Goal: Task Accomplishment & Management: Complete application form

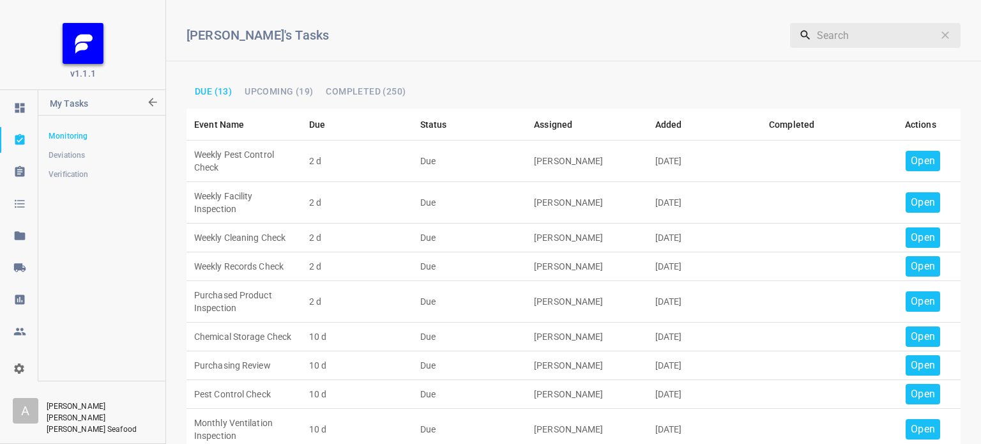
click at [206, 89] on span "Due (13)" at bounding box center [213, 91] width 37 height 9
click at [20, 172] on icon at bounding box center [19, 171] width 13 height 13
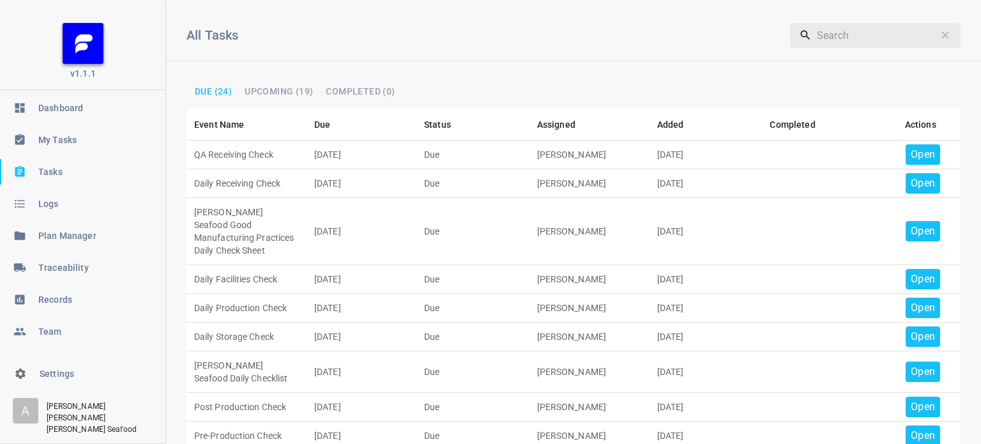
click at [49, 137] on span "My Tasks" at bounding box center [102, 139] width 128 height 13
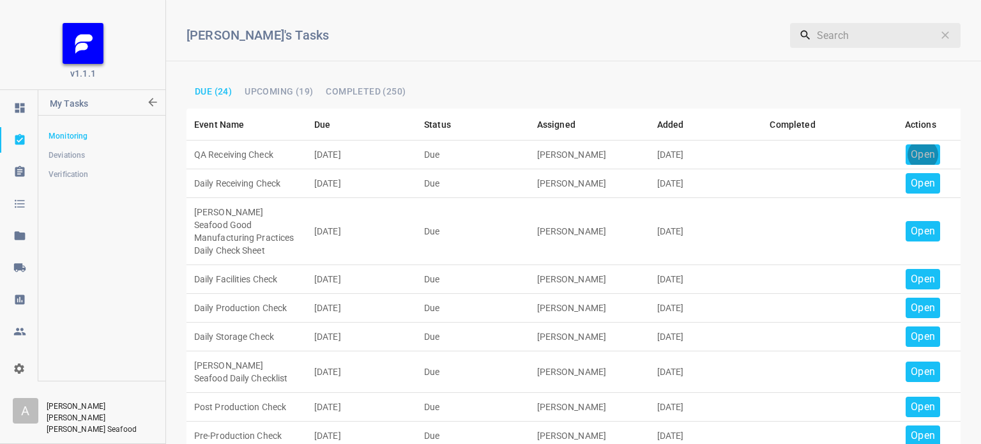
click at [911, 150] on p "Open" at bounding box center [923, 154] width 24 height 15
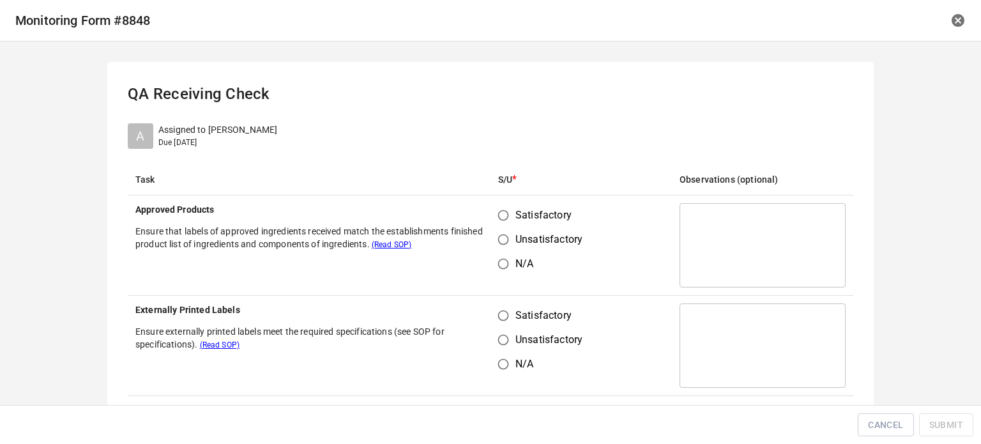
click at [507, 217] on input "Satisfactory" at bounding box center [503, 215] width 24 height 24
radio input "true"
drag, startPoint x: 511, startPoint y: 312, endPoint x: 569, endPoint y: 288, distance: 62.7
click at [515, 311] on span "Satisfactory" at bounding box center [543, 315] width 56 height 15
click at [511, 311] on input "Satisfactory" at bounding box center [503, 315] width 24 height 24
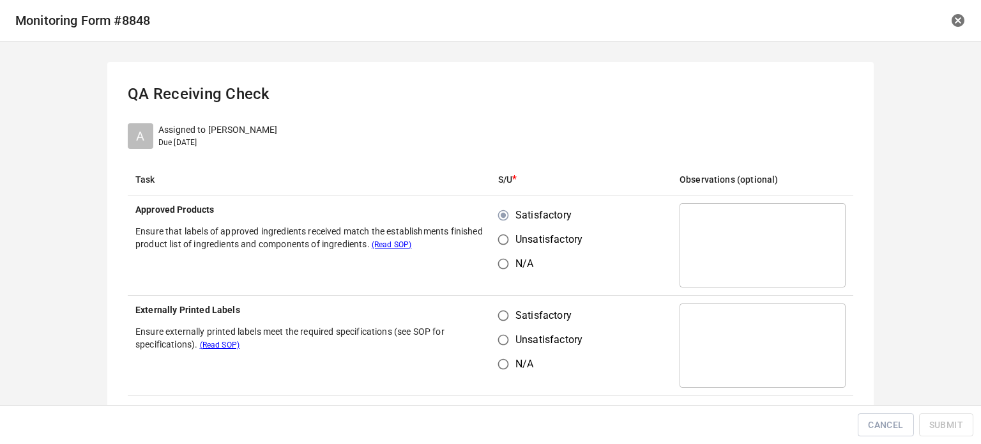
radio input "true"
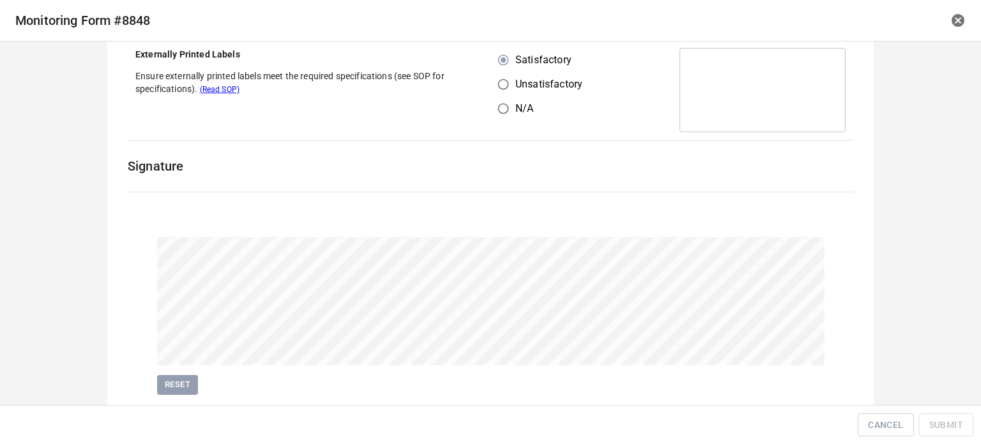
scroll to position [294, 0]
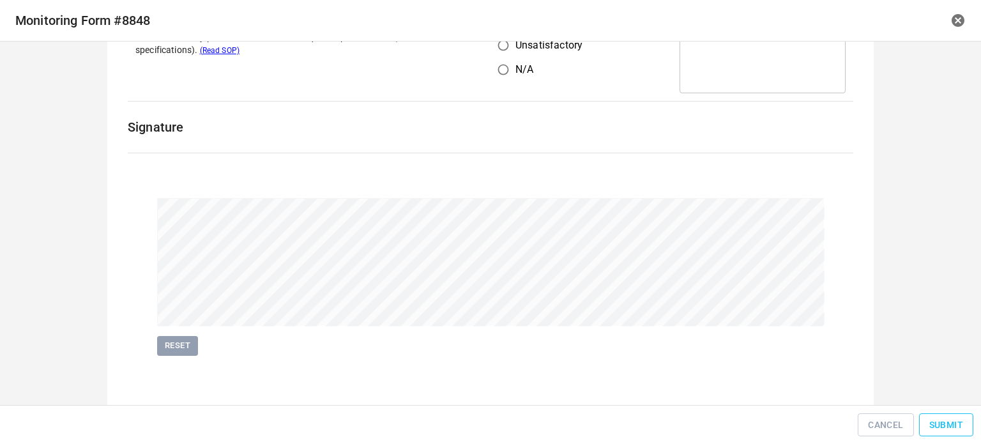
click at [931, 432] on span "Submit" at bounding box center [946, 425] width 34 height 16
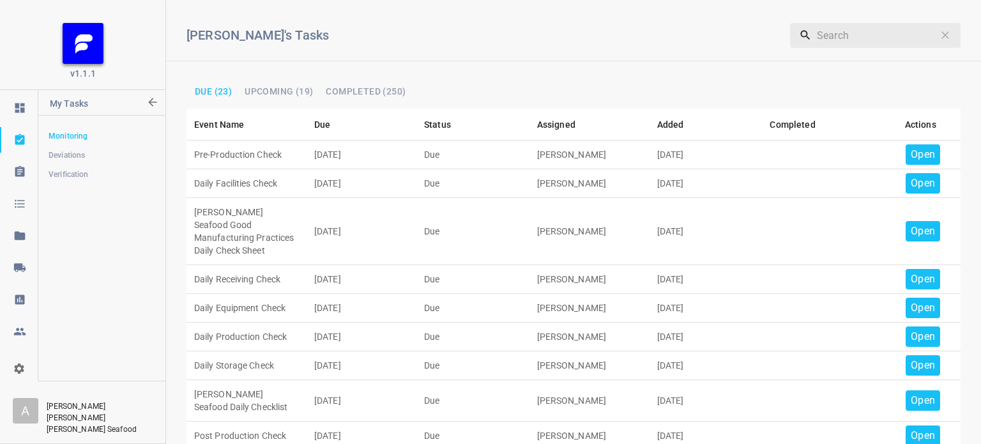
click at [924, 147] on p "Open" at bounding box center [923, 154] width 24 height 15
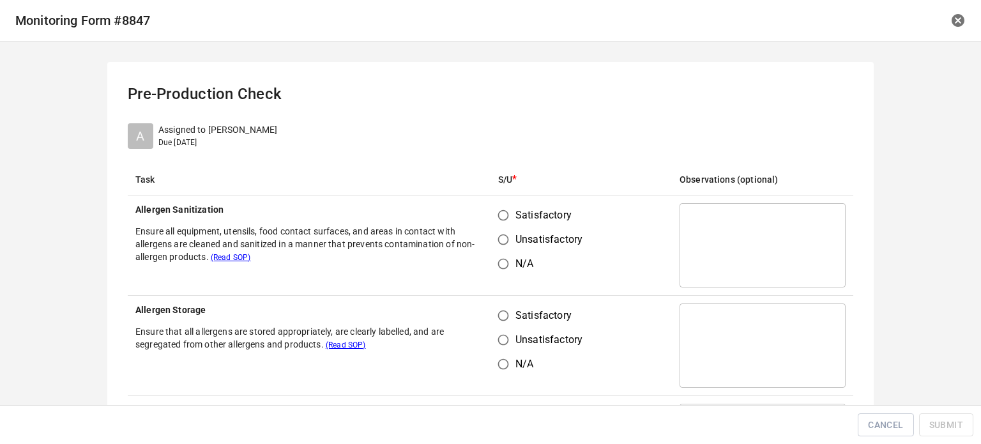
click at [503, 217] on input "Satisfactory" at bounding box center [503, 215] width 24 height 24
radio input "true"
click at [498, 309] on input "Satisfactory" at bounding box center [503, 315] width 24 height 24
radio input "true"
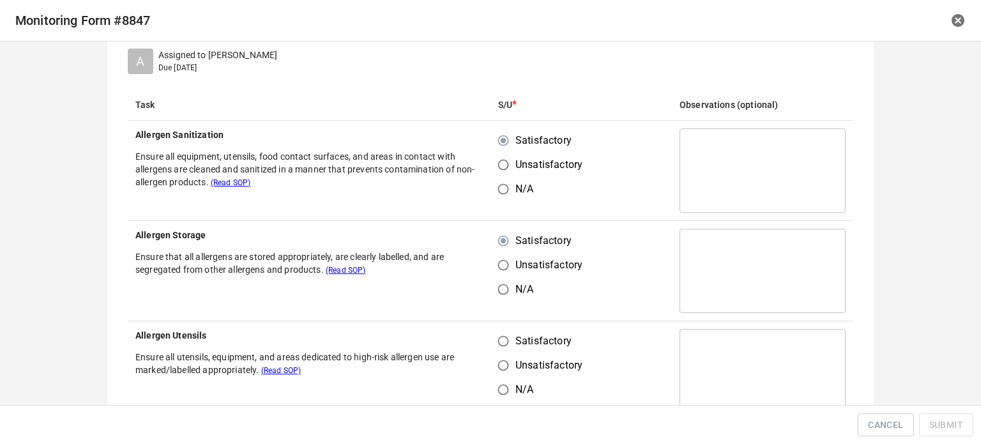
scroll to position [192, 0]
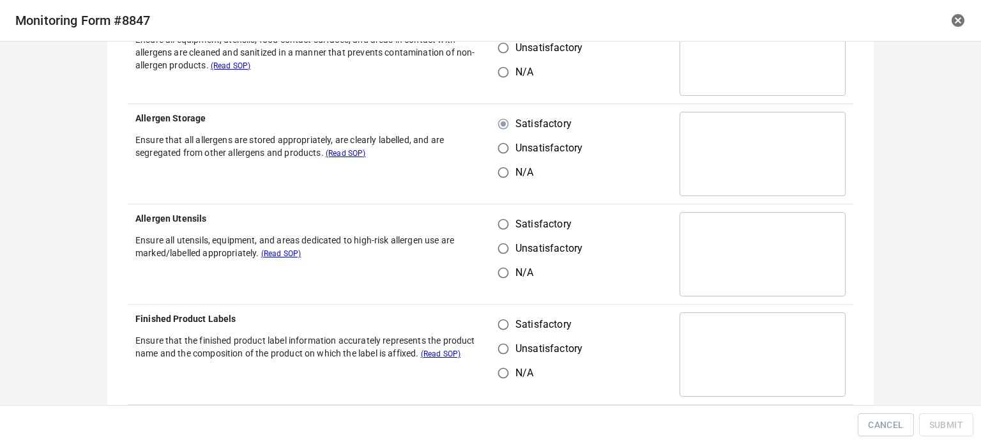
drag, startPoint x: 492, startPoint y: 227, endPoint x: 508, endPoint y: 312, distance: 86.3
click at [495, 230] on input "Satisfactory" at bounding box center [503, 224] width 24 height 24
radio input "true"
drag, startPoint x: 494, startPoint y: 309, endPoint x: 508, endPoint y: 332, distance: 26.9
click at [511, 324] on td "Satisfactory Unsatisfactory N/A" at bounding box center [581, 355] width 181 height 100
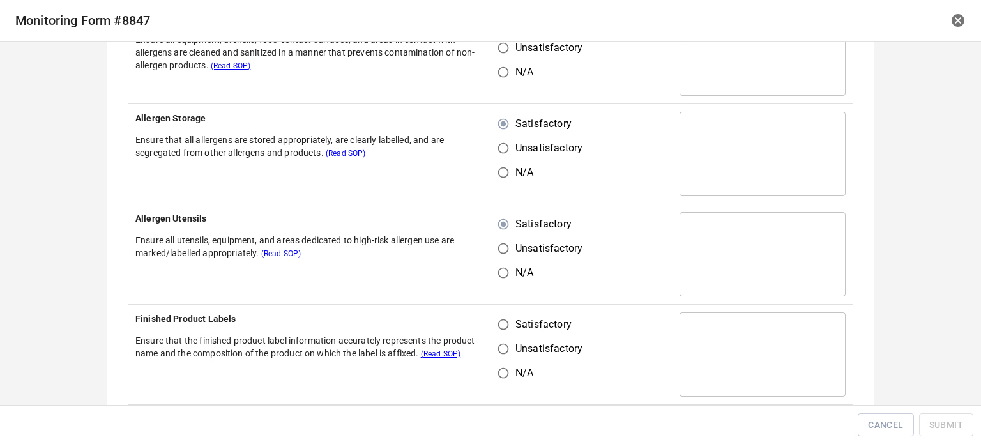
drag, startPoint x: 497, startPoint y: 328, endPoint x: 563, endPoint y: 271, distance: 87.4
click at [499, 328] on input "Satisfactory" at bounding box center [503, 324] width 24 height 24
radio input "true"
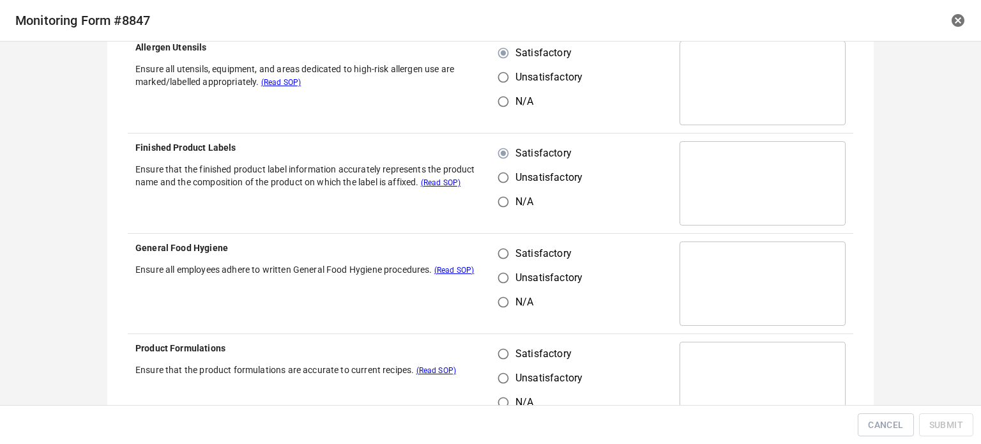
scroll to position [383, 0]
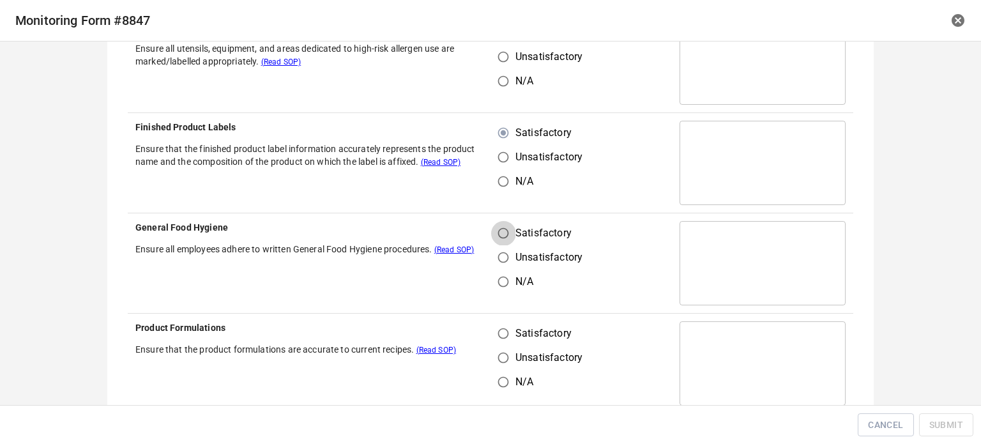
drag, startPoint x: 502, startPoint y: 233, endPoint x: 495, endPoint y: 342, distance: 109.5
click at [502, 234] on input "Satisfactory" at bounding box center [503, 233] width 24 height 24
radio input "true"
drag, startPoint x: 496, startPoint y: 334, endPoint x: 439, endPoint y: 222, distance: 125.7
click at [496, 334] on input "Satisfactory" at bounding box center [503, 333] width 24 height 24
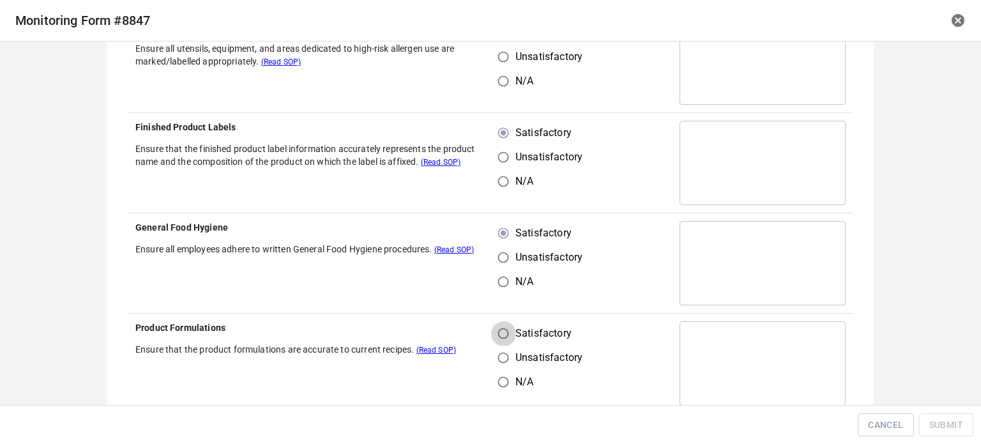
radio input "true"
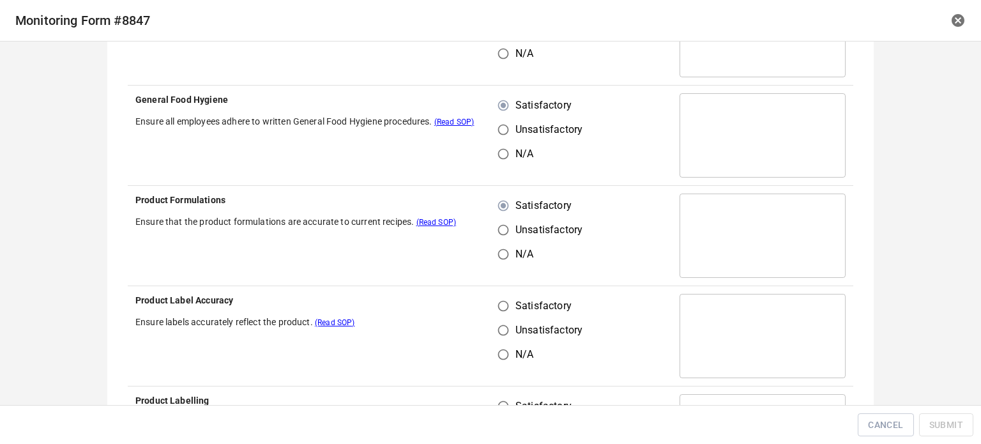
click at [494, 311] on input "Satisfactory" at bounding box center [503, 306] width 24 height 24
radio input "true"
click at [502, 394] on input "Satisfactory" at bounding box center [503, 406] width 24 height 24
radio input "true"
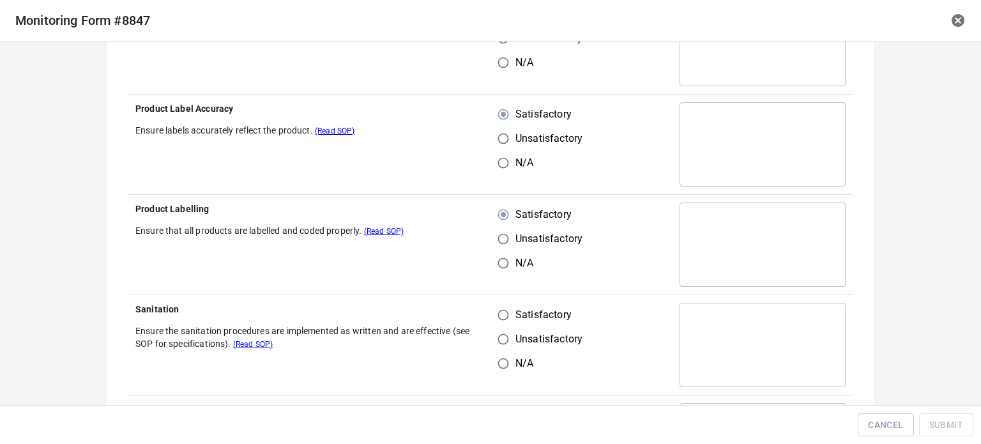
scroll to position [894, 0]
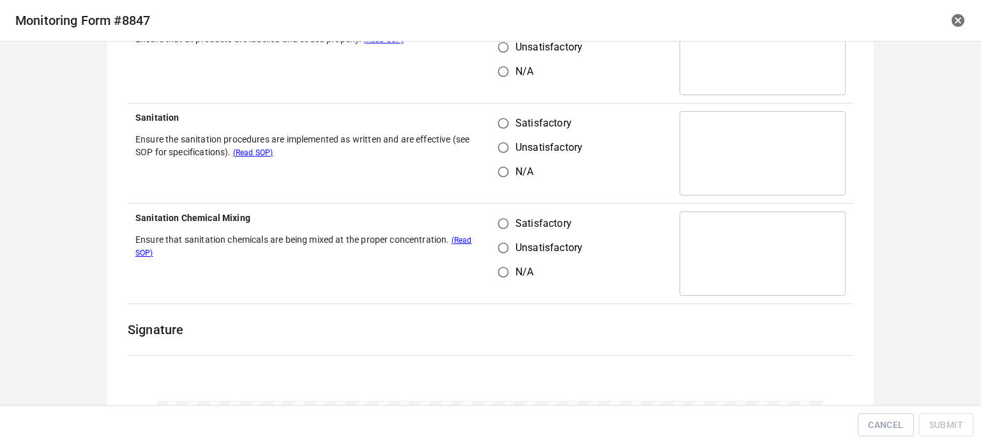
click at [494, 118] on input "Satisfactory" at bounding box center [503, 123] width 24 height 24
radio input "true"
click at [506, 222] on input "Satisfactory" at bounding box center [503, 223] width 24 height 24
radio input "true"
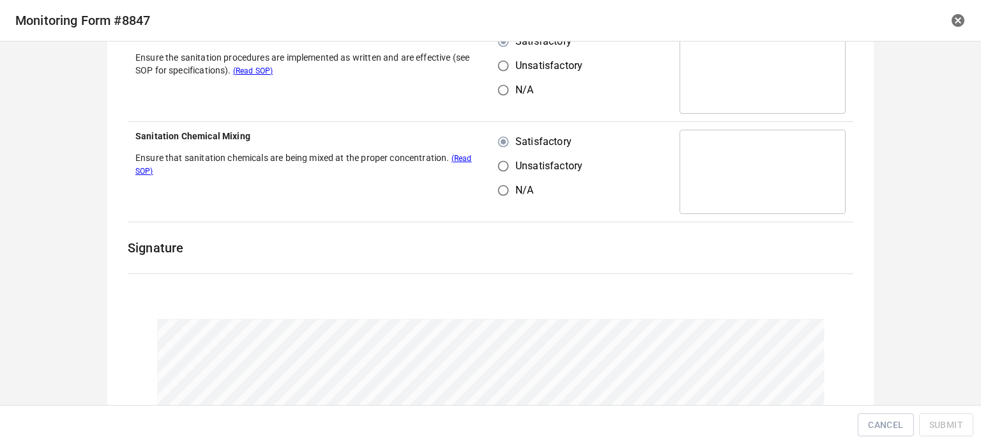
scroll to position [1096, 0]
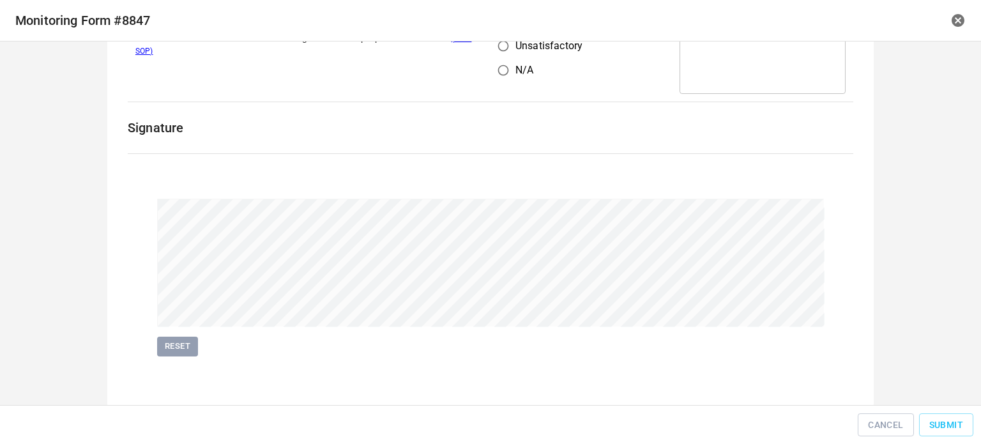
click at [942, 408] on div "Cancel Submit" at bounding box center [490, 425] width 981 height 40
click at [943, 426] on span "Submit" at bounding box center [946, 425] width 34 height 16
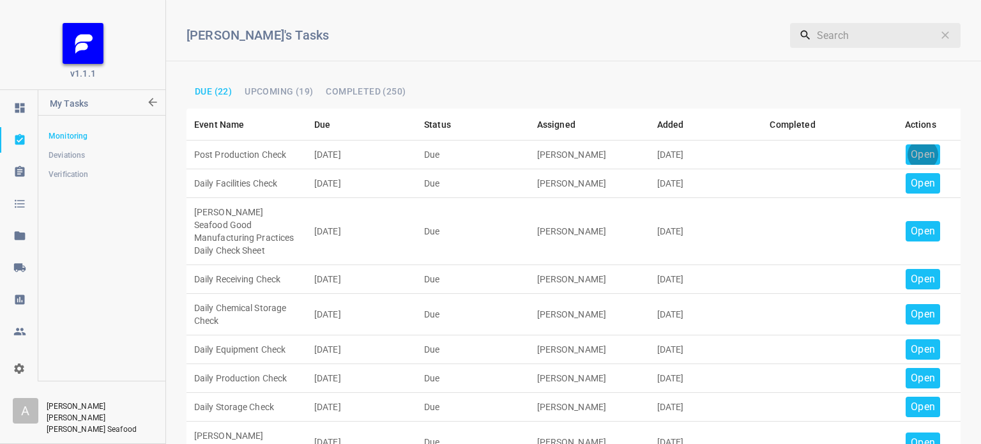
click at [915, 153] on p "Open" at bounding box center [923, 154] width 24 height 15
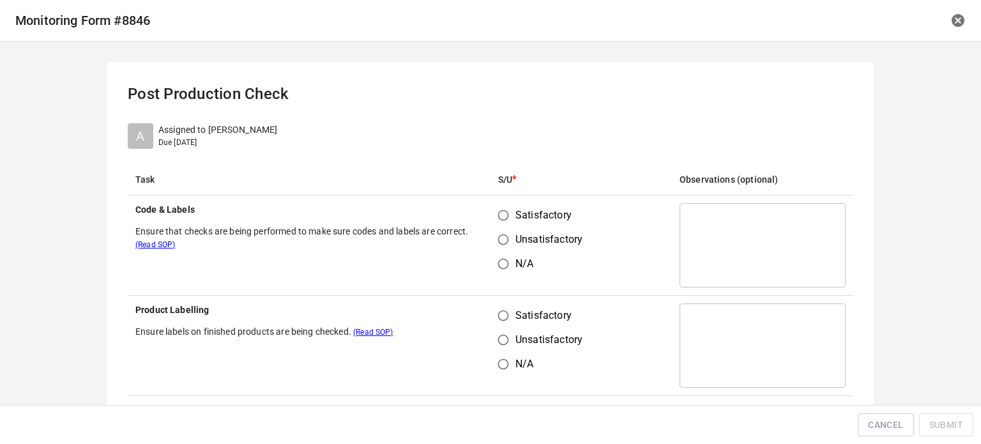
drag, startPoint x: 507, startPoint y: 215, endPoint x: 510, endPoint y: 288, distance: 72.9
click at [506, 216] on input "Satisfactory" at bounding box center [503, 215] width 24 height 24
radio input "true"
drag, startPoint x: 509, startPoint y: 321, endPoint x: 515, endPoint y: 310, distance: 11.7
click at [508, 321] on input "Satisfactory" at bounding box center [503, 315] width 24 height 24
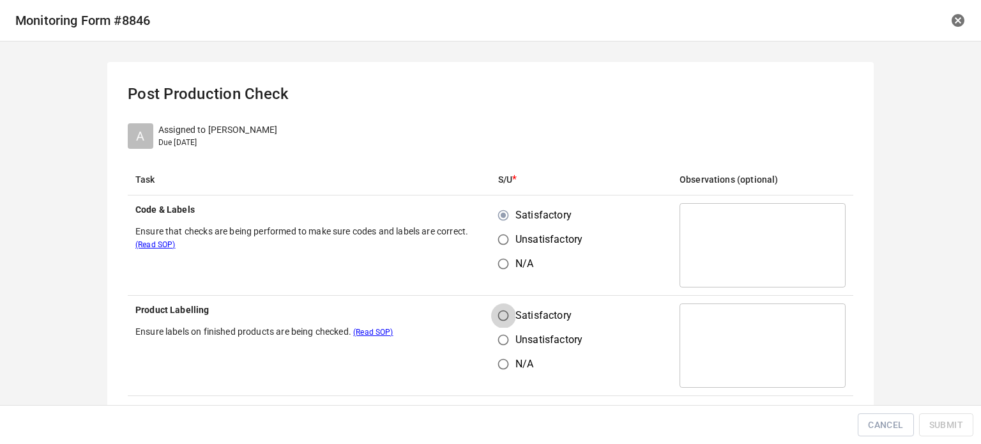
radio input "true"
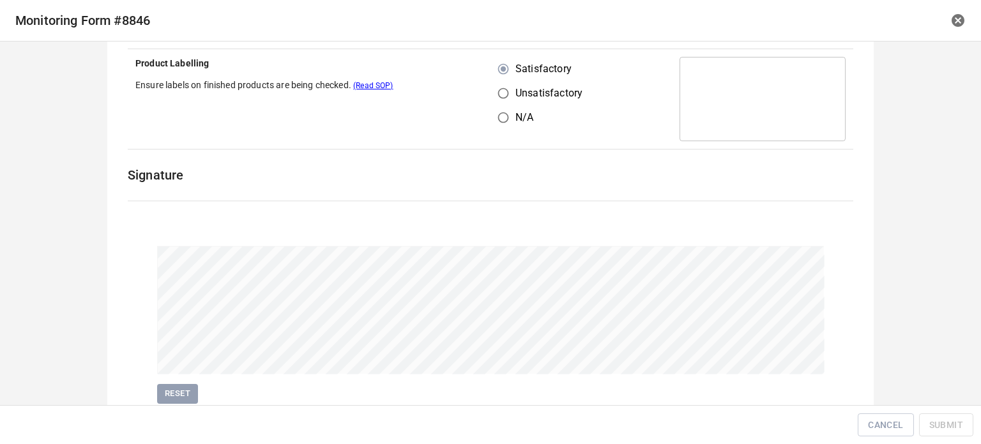
scroll to position [294, 0]
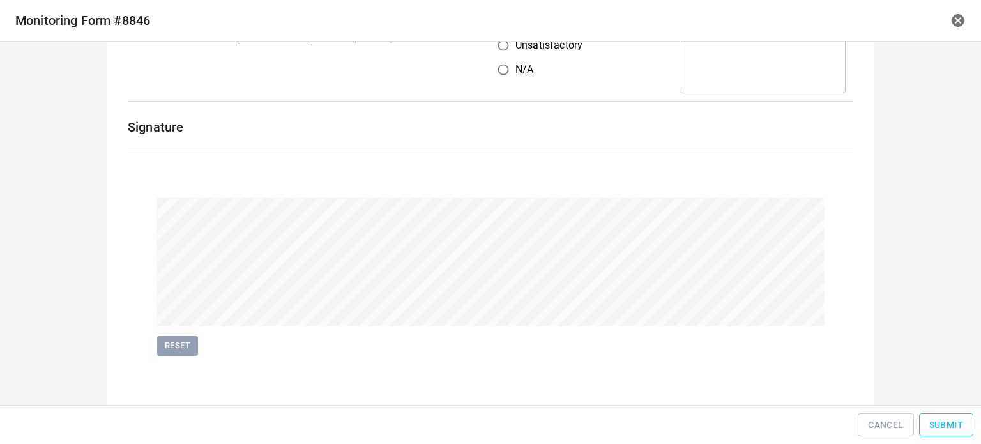
click at [961, 432] on span "Submit" at bounding box center [946, 425] width 34 height 16
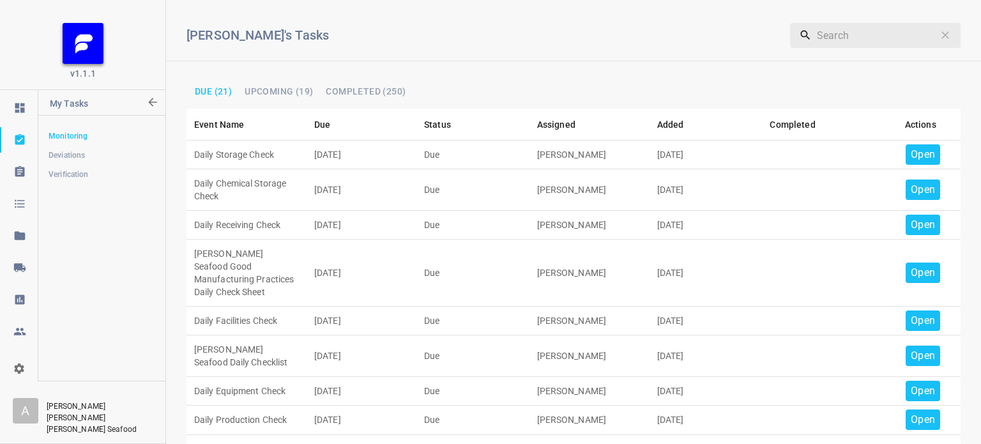
click at [911, 156] on p "Open" at bounding box center [923, 154] width 24 height 15
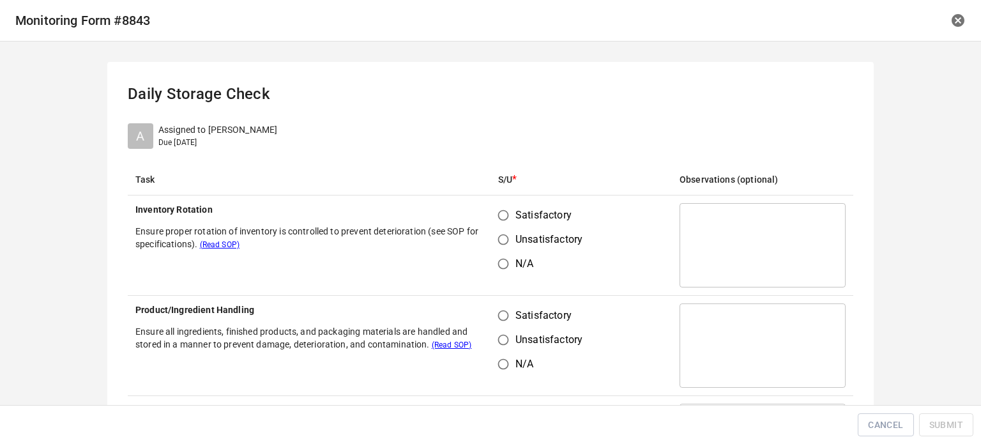
drag, startPoint x: 491, startPoint y: 220, endPoint x: 496, endPoint y: 257, distance: 37.4
click at [491, 222] on input "Satisfactory" at bounding box center [503, 215] width 24 height 24
radio input "true"
drag, startPoint x: 496, startPoint y: 303, endPoint x: 508, endPoint y: 318, distance: 19.5
click at [504, 312] on td "Satisfactory Unsatisfactory N/A" at bounding box center [581, 346] width 181 height 100
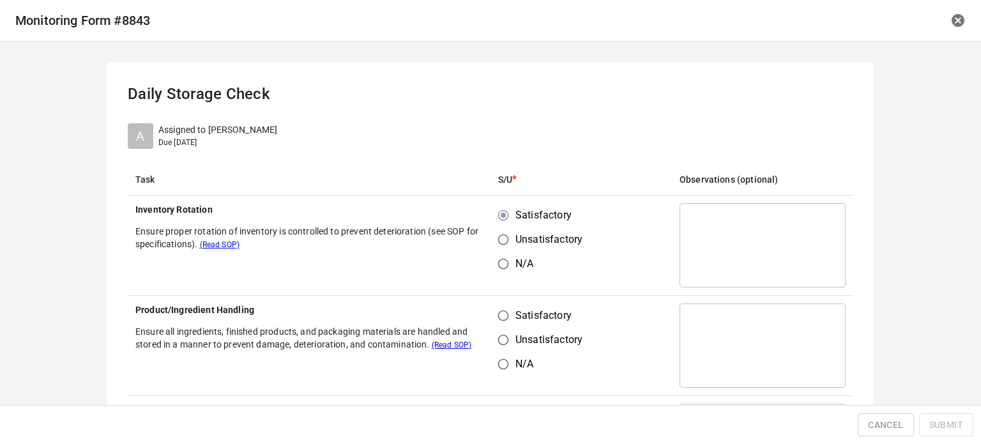
click at [516, 316] on span "Satisfactory" at bounding box center [543, 315] width 56 height 15
click at [515, 316] on input "Satisfactory" at bounding box center [503, 315] width 24 height 24
radio input "true"
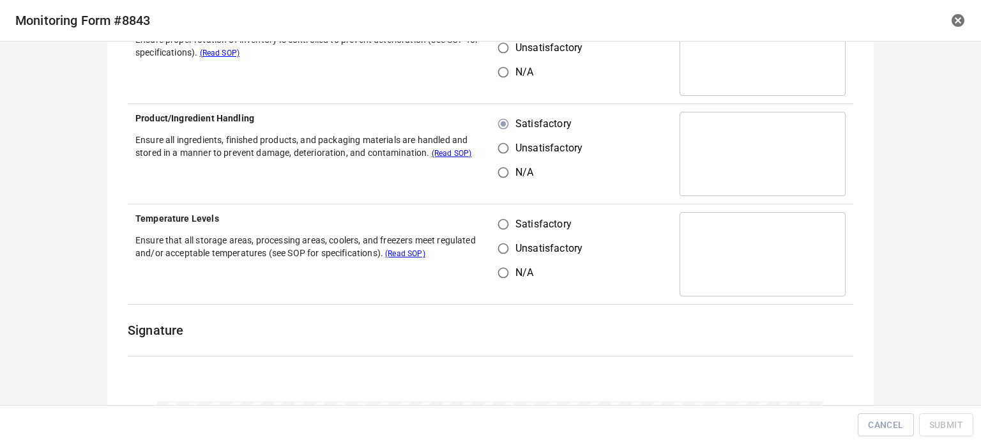
click at [498, 220] on input "Satisfactory" at bounding box center [503, 224] width 24 height 24
radio input "true"
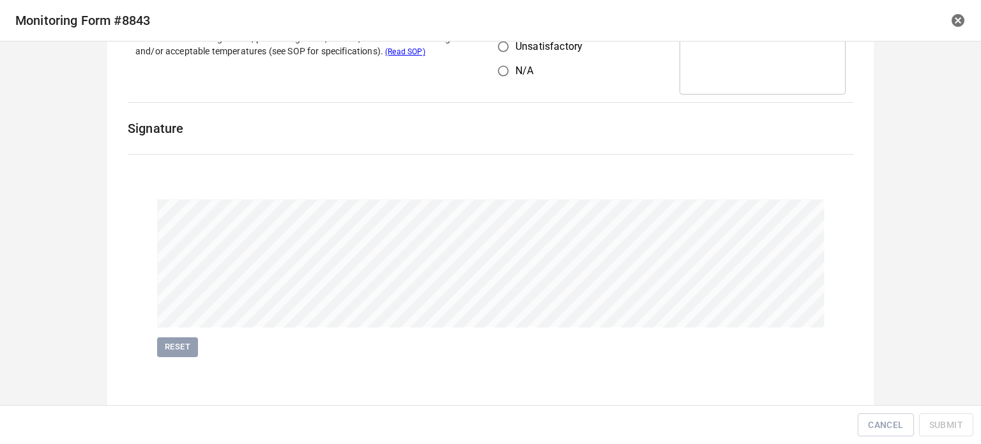
scroll to position [395, 0]
click at [930, 422] on span "Submit" at bounding box center [946, 425] width 34 height 16
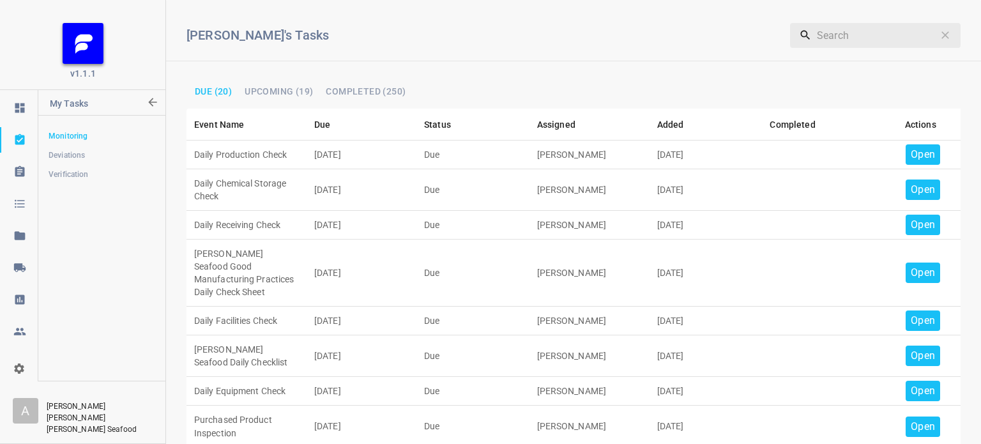
click at [911, 151] on p "Open" at bounding box center [923, 154] width 24 height 15
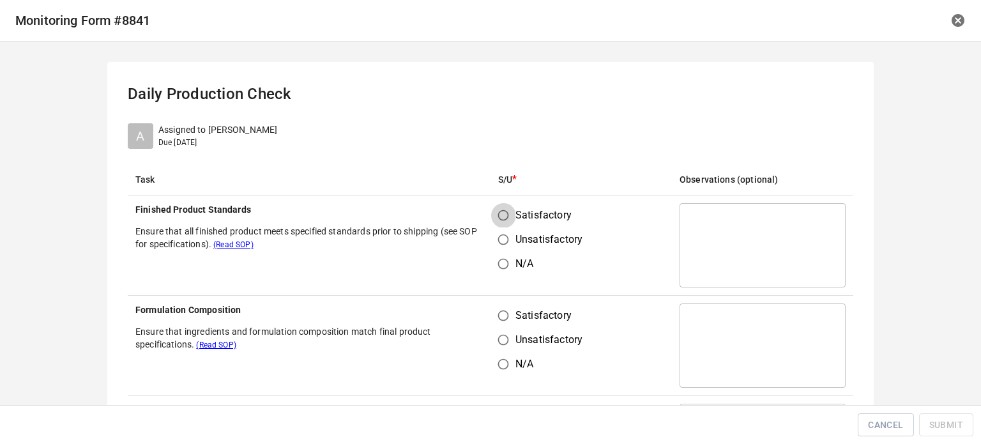
drag, startPoint x: 496, startPoint y: 222, endPoint x: 478, endPoint y: 325, distance: 105.1
click at [498, 233] on div "Satisfactory Unsatisfactory N/A" at bounding box center [545, 239] width 95 height 73
click at [494, 315] on input "Satisfactory" at bounding box center [503, 315] width 24 height 24
radio input "true"
click at [496, 219] on input "Satisfactory" at bounding box center [503, 215] width 24 height 24
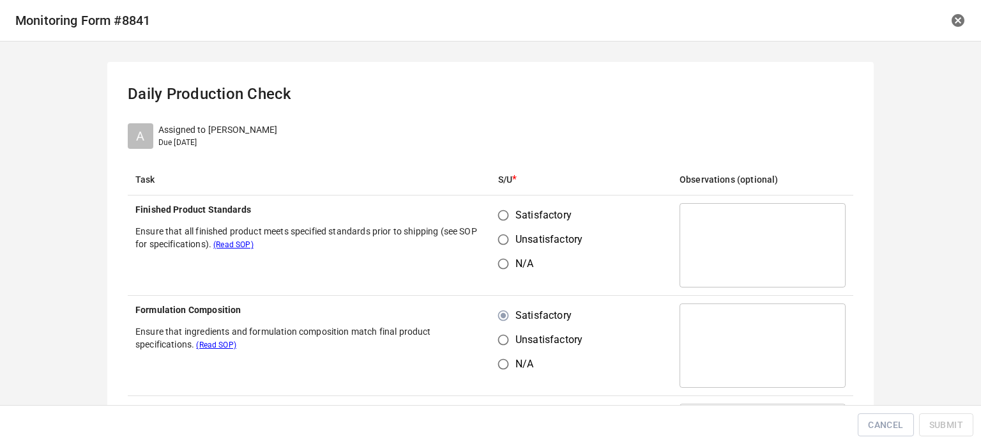
radio input "true"
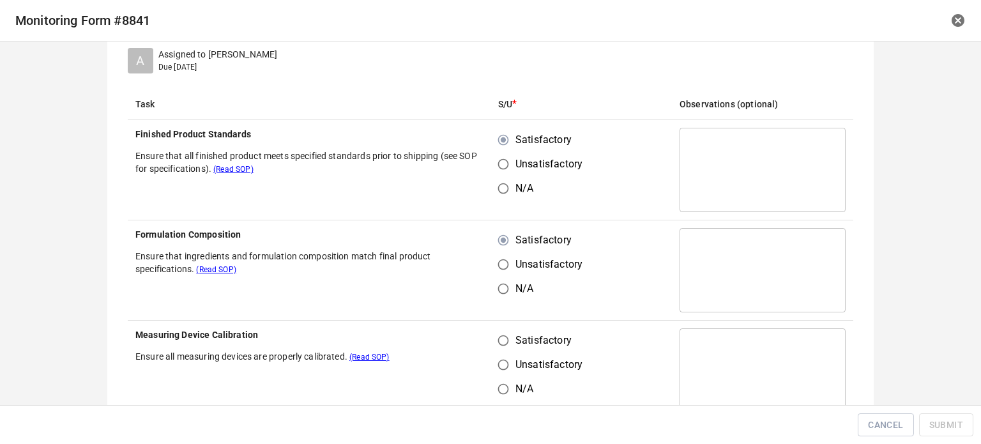
scroll to position [192, 0]
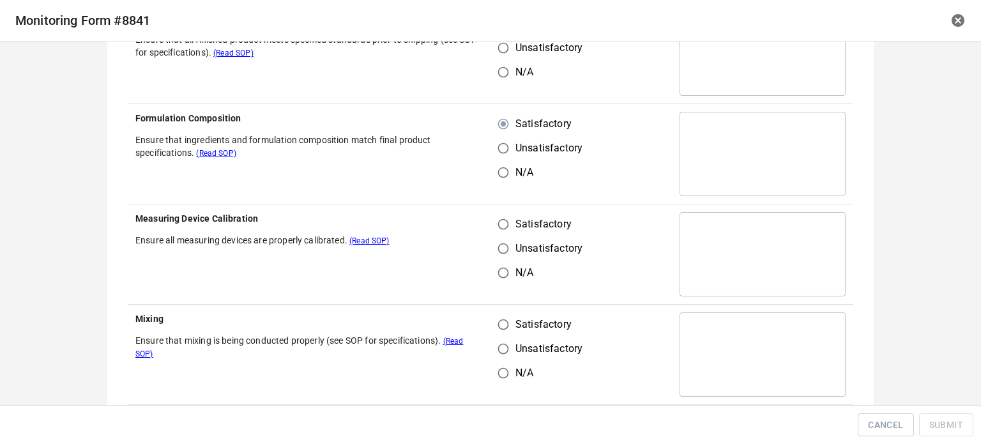
drag, startPoint x: 496, startPoint y: 227, endPoint x: 506, endPoint y: 279, distance: 53.2
click at [496, 227] on input "Satisfactory" at bounding box center [503, 224] width 24 height 24
radio input "true"
click at [497, 326] on input "Satisfactory" at bounding box center [503, 324] width 24 height 24
radio input "true"
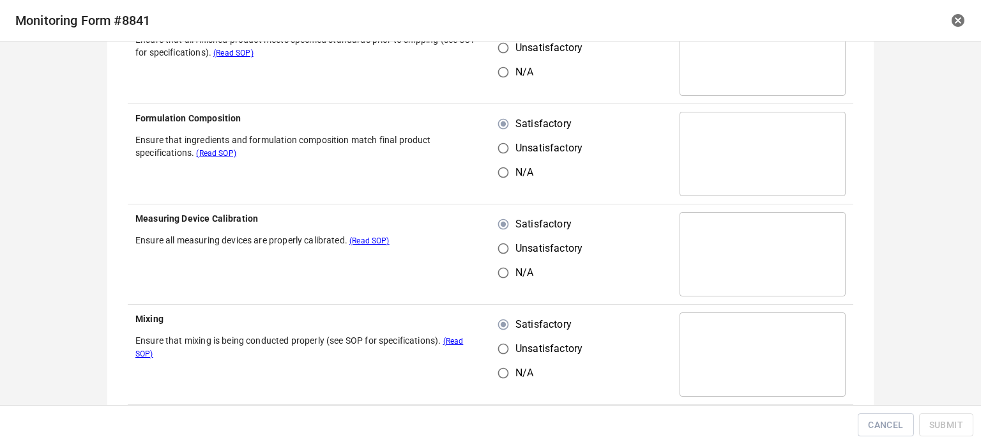
scroll to position [383, 0]
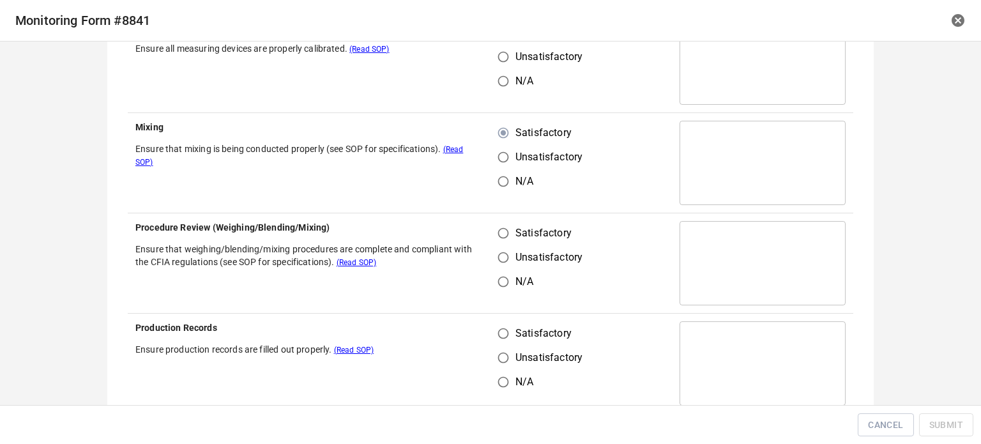
click at [503, 232] on input "Satisfactory" at bounding box center [503, 233] width 24 height 24
radio input "true"
click at [502, 317] on td "Satisfactory Unsatisfactory N/A" at bounding box center [581, 364] width 181 height 100
click at [505, 331] on input "Satisfactory" at bounding box center [503, 333] width 24 height 24
radio input "true"
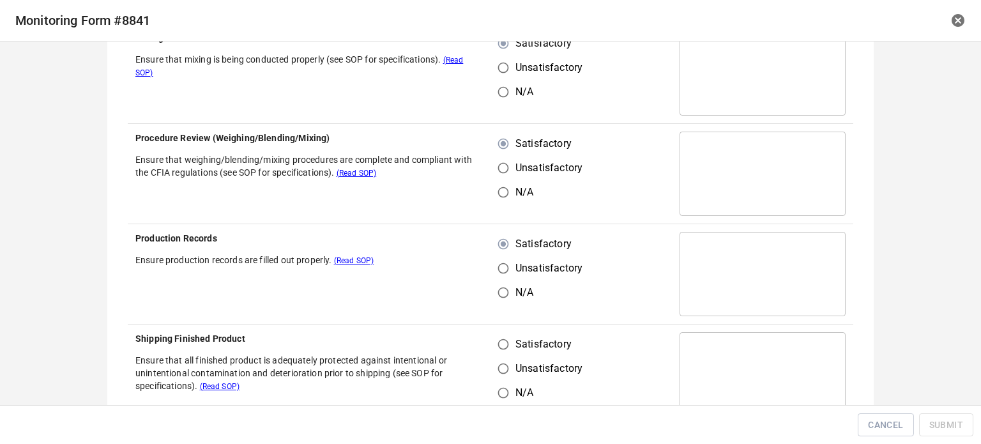
scroll to position [639, 0]
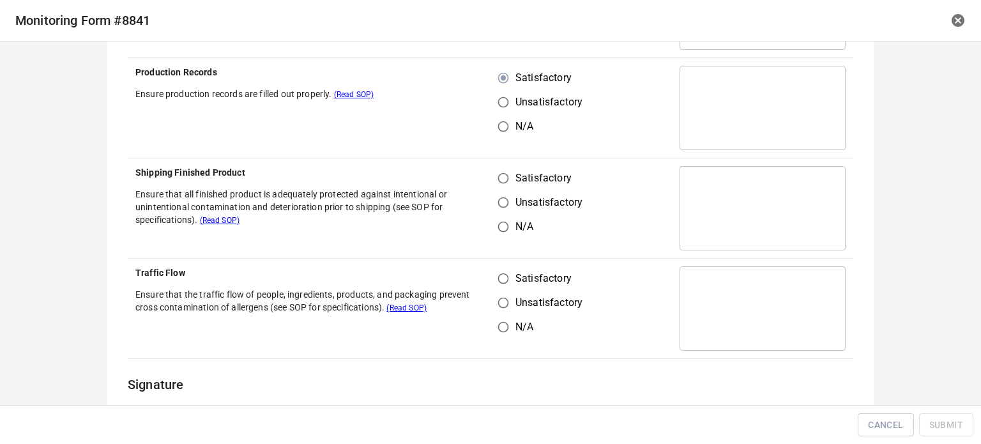
drag, startPoint x: 501, startPoint y: 172, endPoint x: 508, endPoint y: 243, distance: 71.9
click at [501, 174] on input "Satisfactory" at bounding box center [503, 178] width 24 height 24
radio input "true"
click at [504, 288] on input "Satisfactory" at bounding box center [503, 278] width 24 height 24
radio input "true"
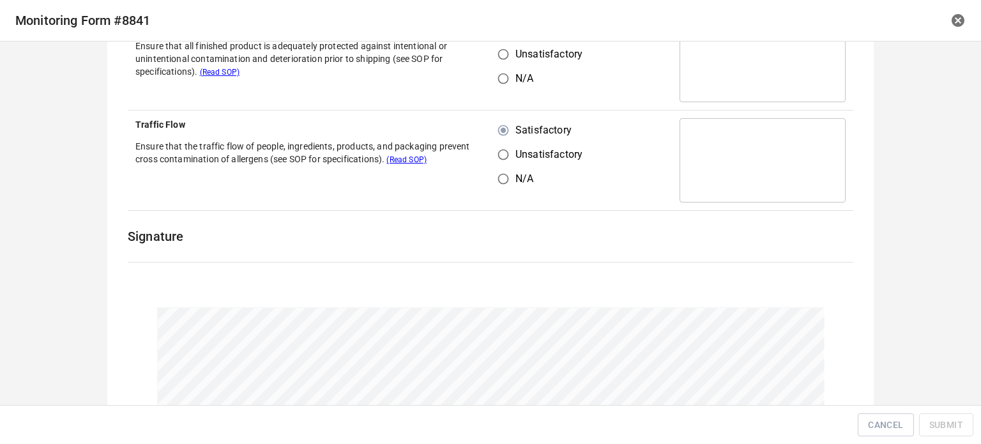
scroll to position [894, 0]
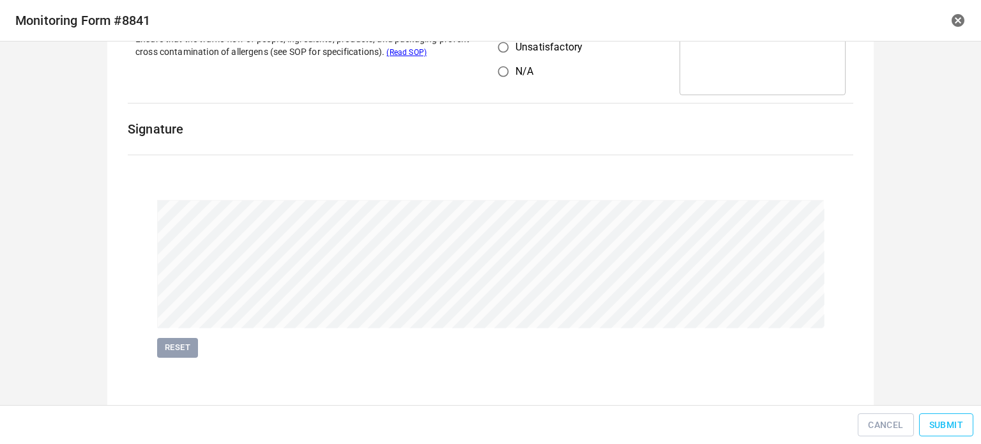
click at [931, 425] on span "Submit" at bounding box center [946, 425] width 34 height 16
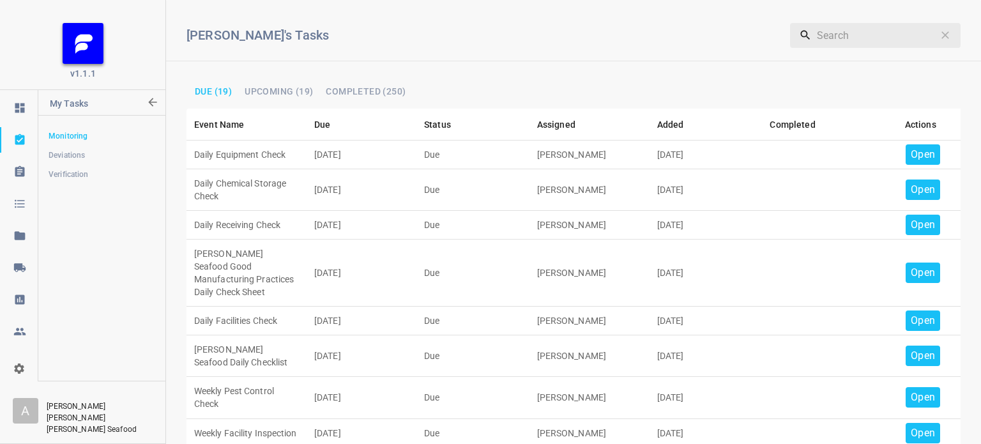
click at [911, 155] on p "Open" at bounding box center [923, 154] width 24 height 15
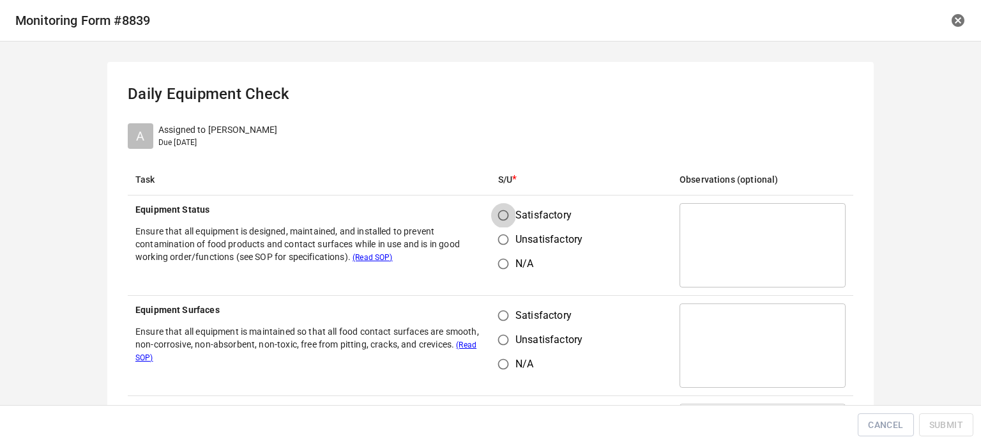
drag, startPoint x: 498, startPoint y: 212, endPoint x: 501, endPoint y: 218, distance: 7.1
click at [500, 215] on input "Satisfactory" at bounding box center [503, 215] width 24 height 24
radio input "true"
drag, startPoint x: 505, startPoint y: 305, endPoint x: 507, endPoint y: 326, distance: 20.5
click at [507, 316] on input "Satisfactory" at bounding box center [503, 315] width 24 height 24
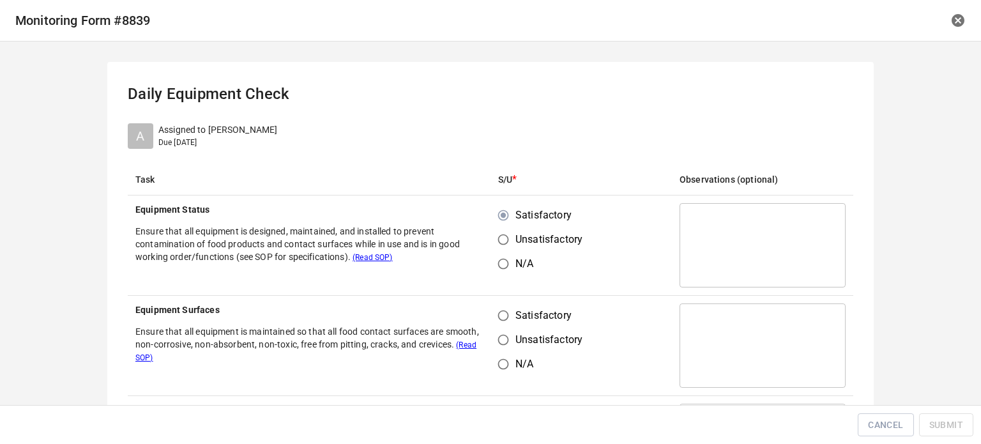
radio input "true"
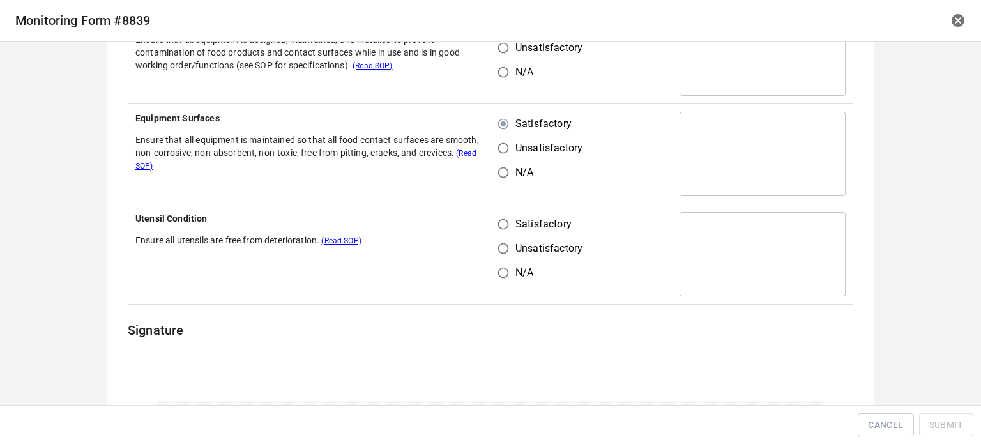
drag, startPoint x: 491, startPoint y: 222, endPoint x: 536, endPoint y: 222, distance: 44.7
click at [493, 224] on input "Satisfactory" at bounding box center [503, 224] width 24 height 24
radio input "true"
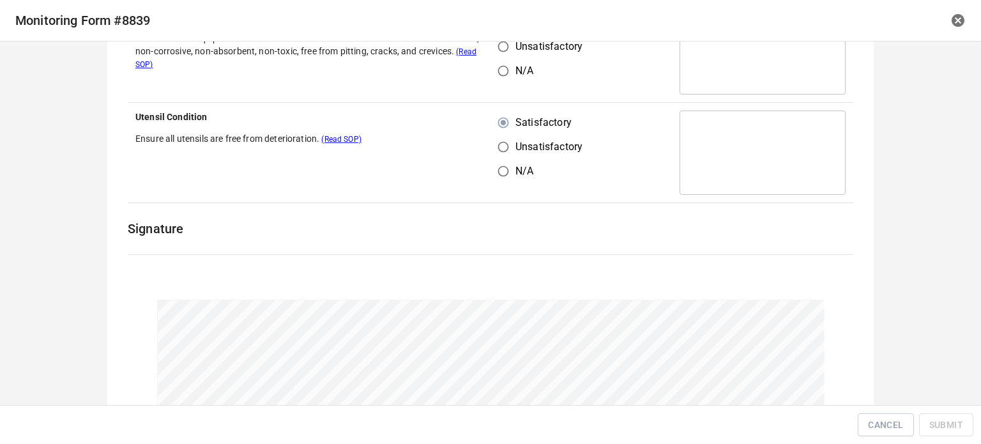
scroll to position [395, 0]
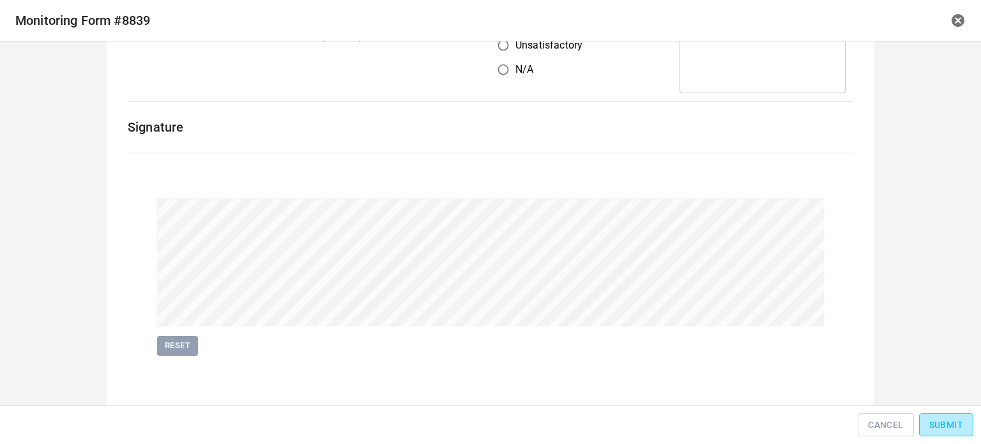
click at [930, 425] on button "Submit" at bounding box center [946, 425] width 54 height 24
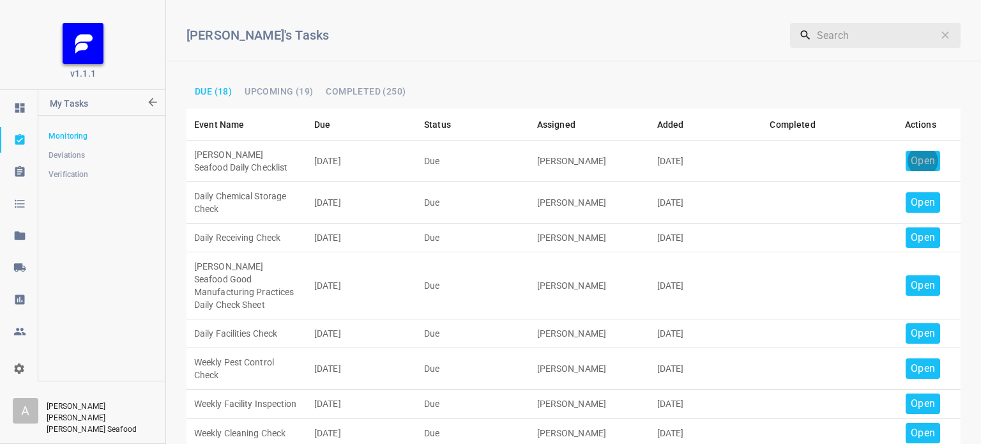
click at [911, 159] on p "Open" at bounding box center [923, 160] width 24 height 15
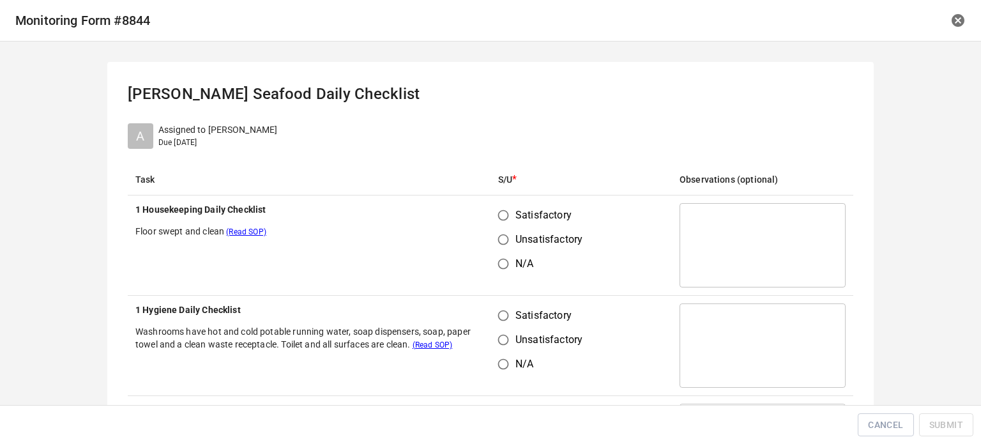
drag, startPoint x: 502, startPoint y: 212, endPoint x: 511, endPoint y: 283, distance: 71.5
click at [503, 215] on input "Satisfactory" at bounding box center [503, 215] width 24 height 24
radio input "true"
click at [498, 315] on td "Satisfactory Unsatisfactory N/A" at bounding box center [581, 346] width 181 height 100
click at [497, 323] on input "Satisfactory" at bounding box center [503, 315] width 24 height 24
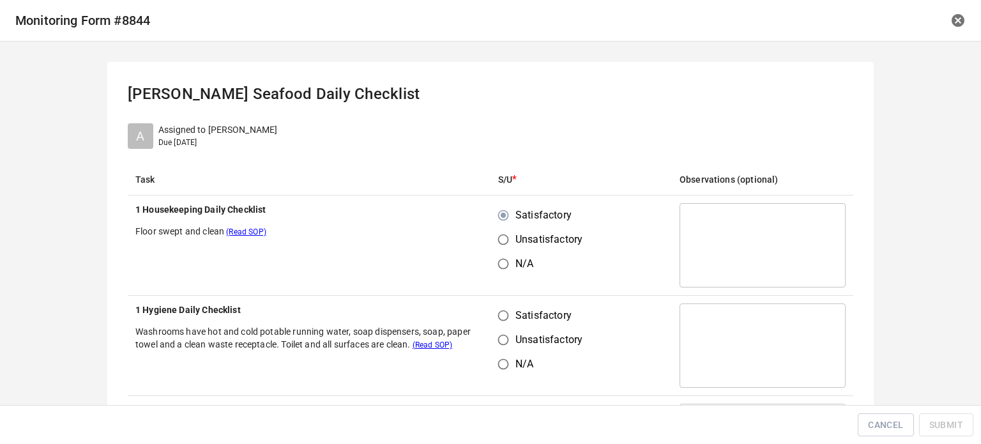
radio input "true"
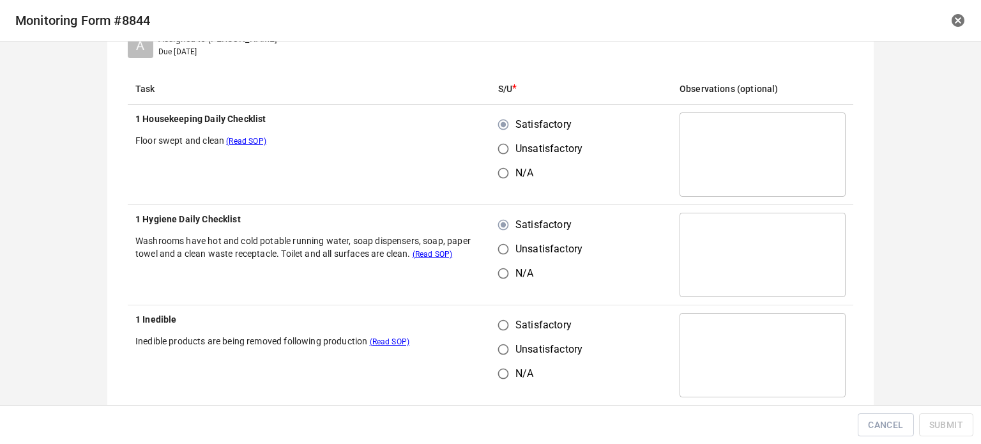
scroll to position [192, 0]
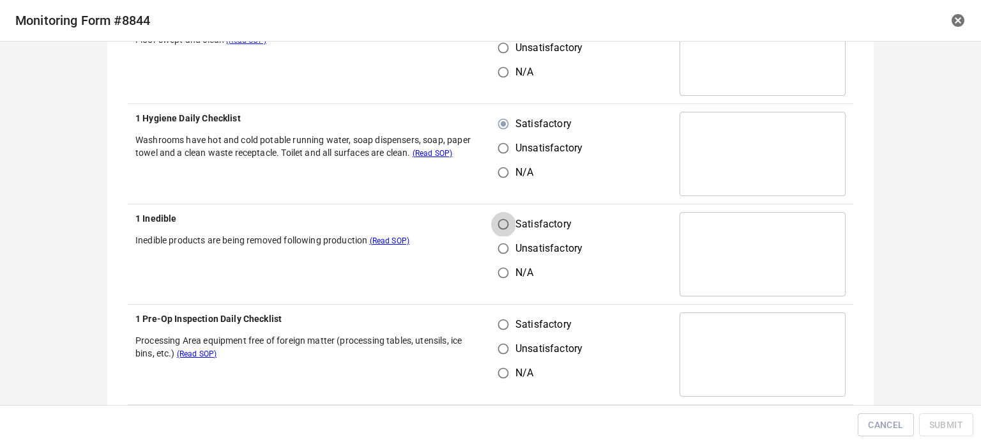
drag, startPoint x: 492, startPoint y: 224, endPoint x: 482, endPoint y: 316, distance: 93.2
click at [494, 234] on input "Satisfactory" at bounding box center [503, 224] width 24 height 24
radio input "true"
drag, startPoint x: 482, startPoint y: 332, endPoint x: 501, endPoint y: 331, distance: 19.2
click at [498, 334] on tr "1 Pre-Op Inspection Daily Checklist Processing Area equipment free of foreign m…" at bounding box center [491, 355] width 726 height 100
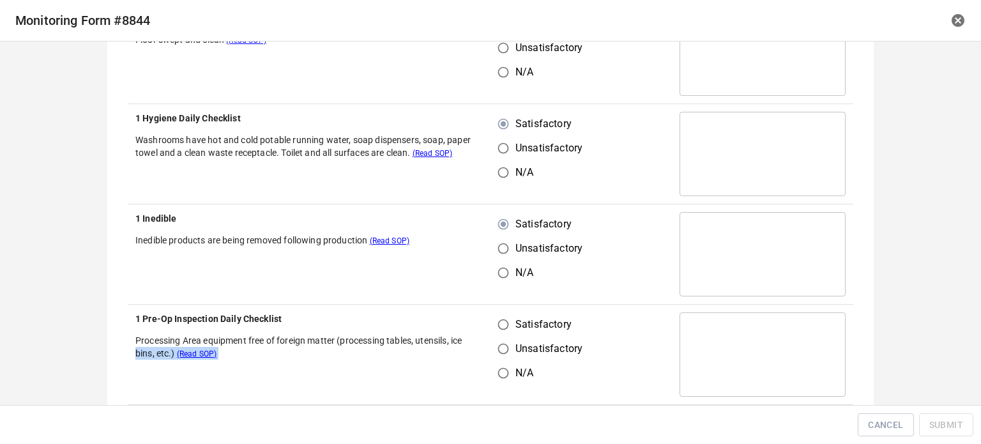
click at [501, 329] on input "Satisfactory" at bounding box center [503, 324] width 24 height 24
radio input "true"
drag, startPoint x: 591, startPoint y: 215, endPoint x: 618, endPoint y: 217, distance: 26.9
click at [593, 214] on td "Satisfactory Unsatisfactory N/A" at bounding box center [581, 254] width 181 height 100
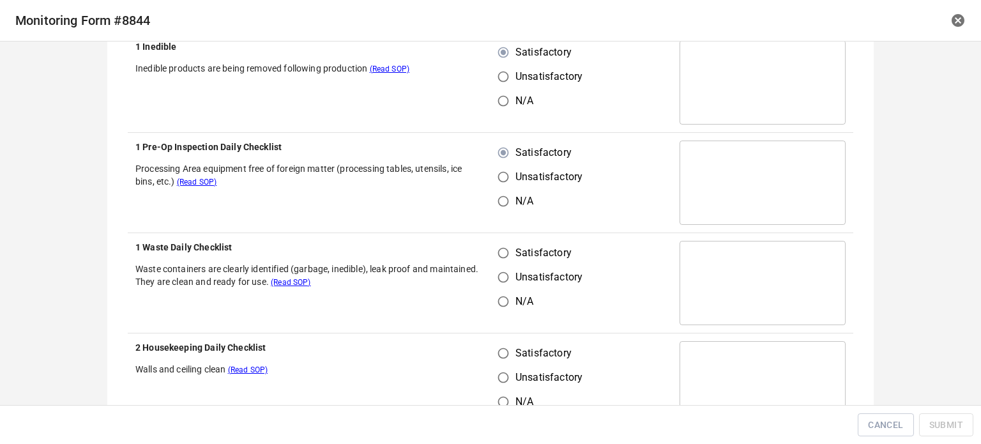
scroll to position [383, 0]
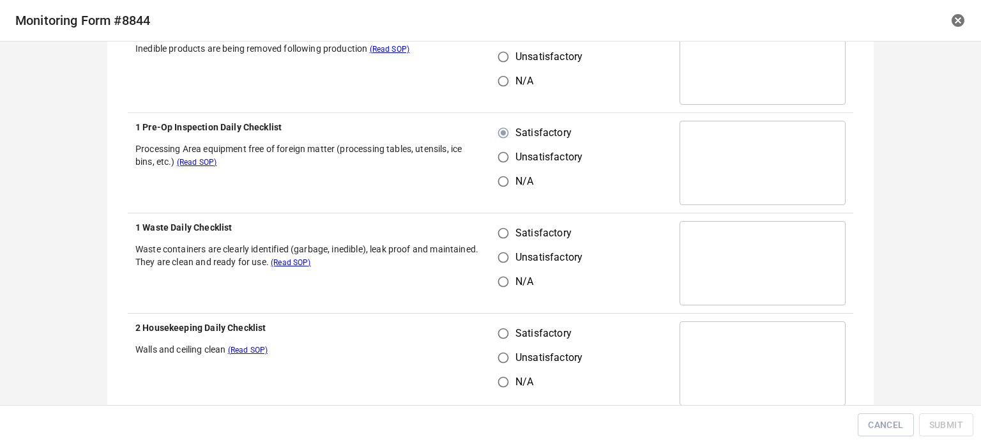
click at [505, 247] on input "Unsatisfactory" at bounding box center [503, 257] width 24 height 24
radio input "true"
click at [495, 330] on input "Satisfactory" at bounding box center [503, 333] width 24 height 24
radio input "true"
click at [491, 227] on input "Satisfactory" at bounding box center [503, 233] width 24 height 24
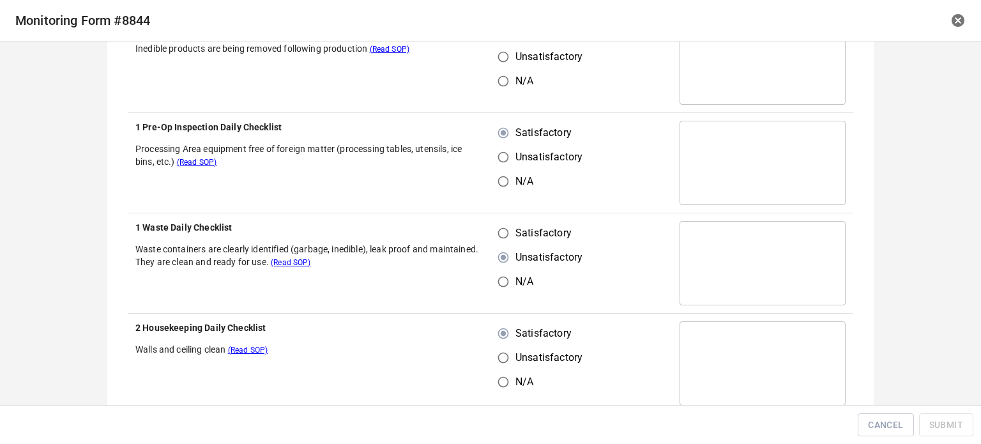
radio input "true"
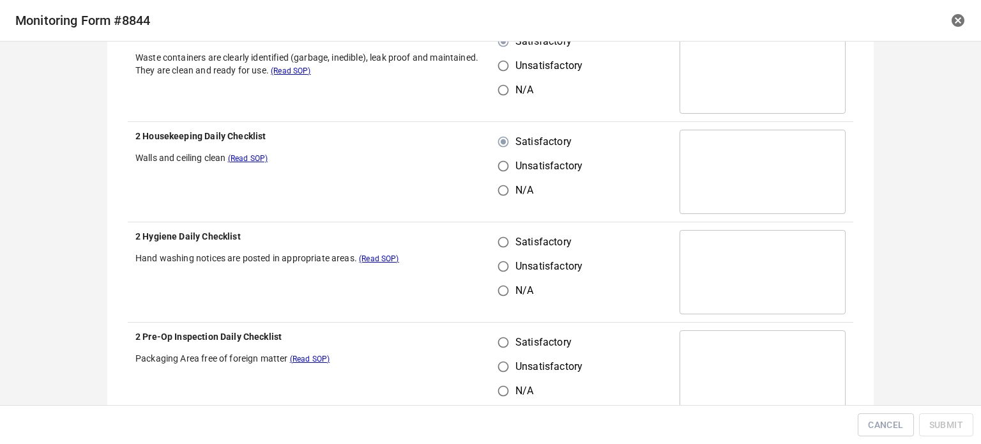
scroll to position [703, 0]
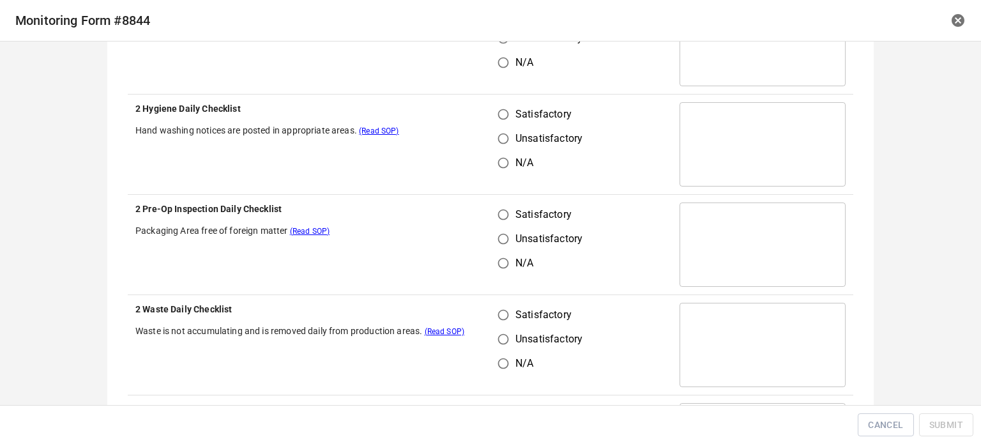
click at [491, 112] on input "Satisfactory" at bounding box center [503, 114] width 24 height 24
radio input "true"
click at [503, 211] on input "Satisfactory" at bounding box center [503, 214] width 24 height 24
radio input "true"
click at [508, 314] on input "Satisfactory" at bounding box center [503, 315] width 24 height 24
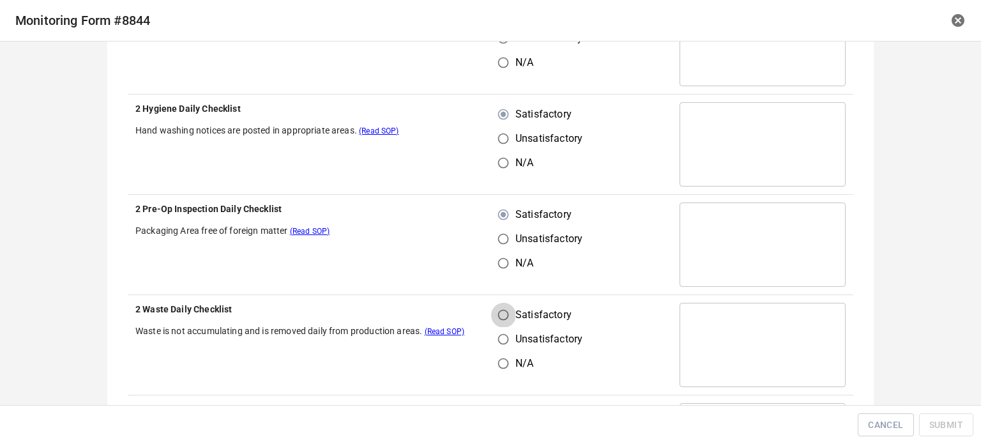
radio input "true"
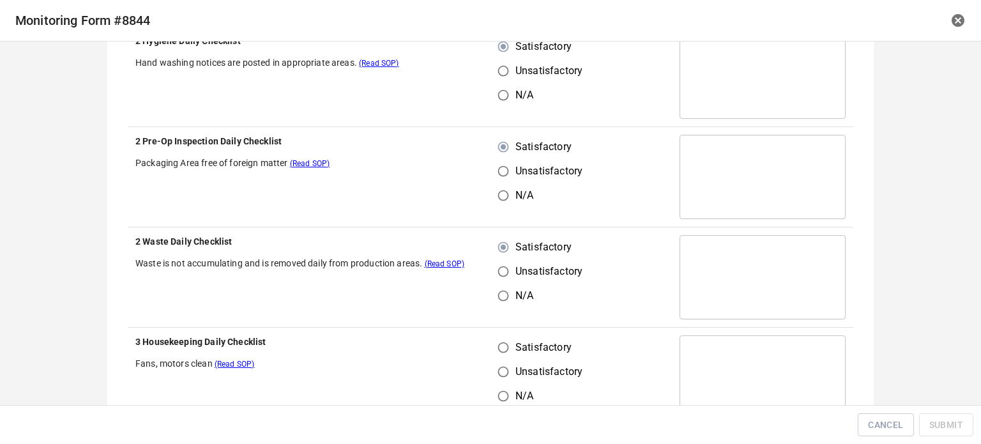
scroll to position [894, 0]
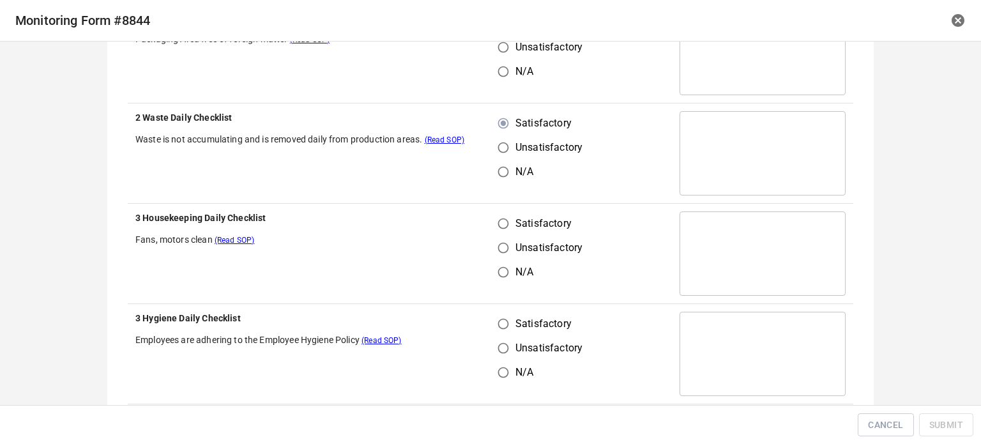
drag, startPoint x: 498, startPoint y: 217, endPoint x: 500, endPoint y: 241, distance: 23.7
click at [499, 227] on input "Satisfactory" at bounding box center [503, 223] width 24 height 24
radio input "true"
drag, startPoint x: 498, startPoint y: 323, endPoint x: 511, endPoint y: 309, distance: 19.0
click at [499, 321] on input "Satisfactory" at bounding box center [503, 324] width 24 height 24
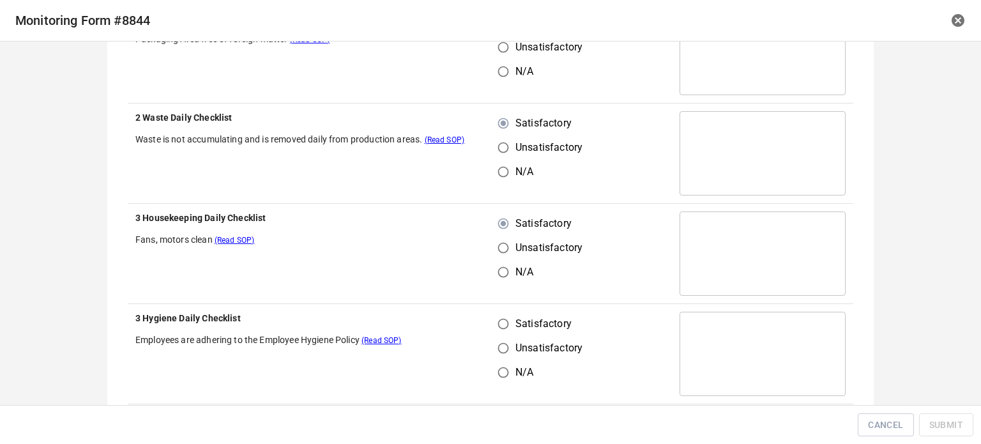
radio input "true"
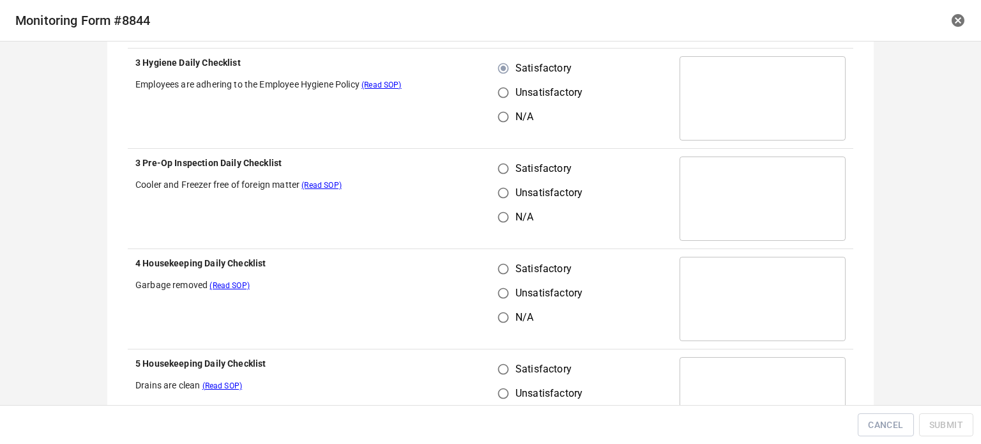
drag, startPoint x: 505, startPoint y: 173, endPoint x: 500, endPoint y: 247, distance: 74.2
click at [505, 175] on input "Satisfactory" at bounding box center [503, 168] width 24 height 24
radio input "true"
drag, startPoint x: 499, startPoint y: 261, endPoint x: 515, endPoint y: 277, distance: 22.6
click at [512, 275] on label "Satisfactory" at bounding box center [536, 269] width 91 height 24
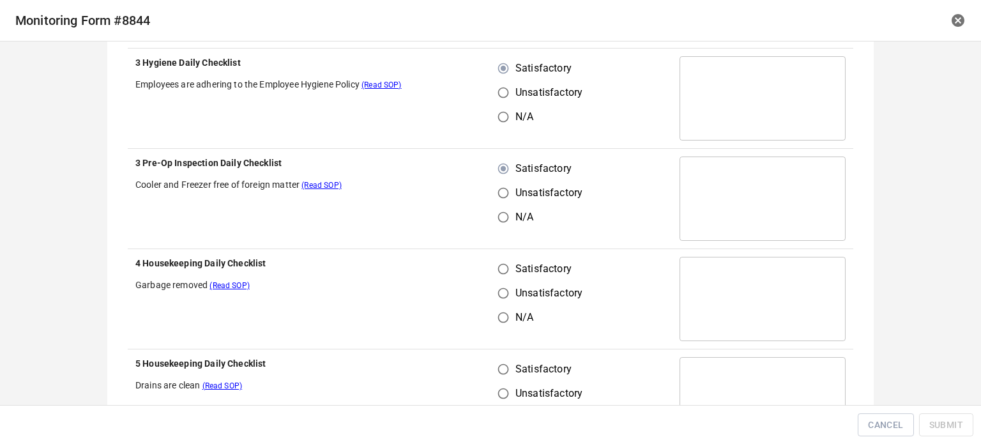
click at [512, 275] on input "Satisfactory" at bounding box center [503, 269] width 24 height 24
radio input "true"
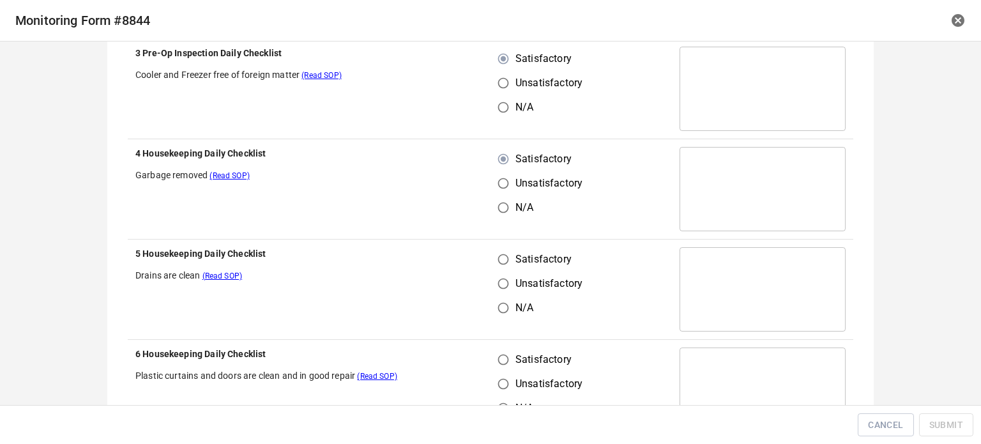
scroll to position [1405, 0]
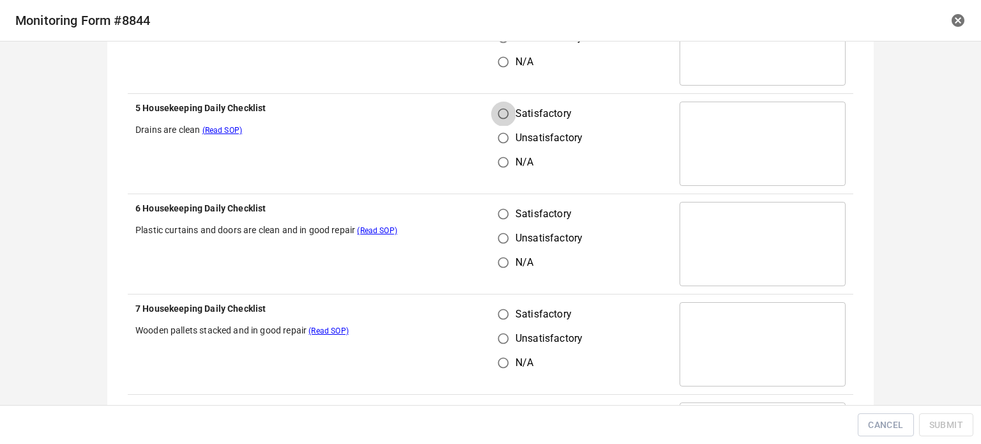
click at [491, 115] on input "Satisfactory" at bounding box center [503, 114] width 24 height 24
radio input "true"
click at [498, 214] on input "Satisfactory" at bounding box center [503, 214] width 24 height 24
radio input "true"
drag, startPoint x: 499, startPoint y: 307, endPoint x: 584, endPoint y: 270, distance: 92.4
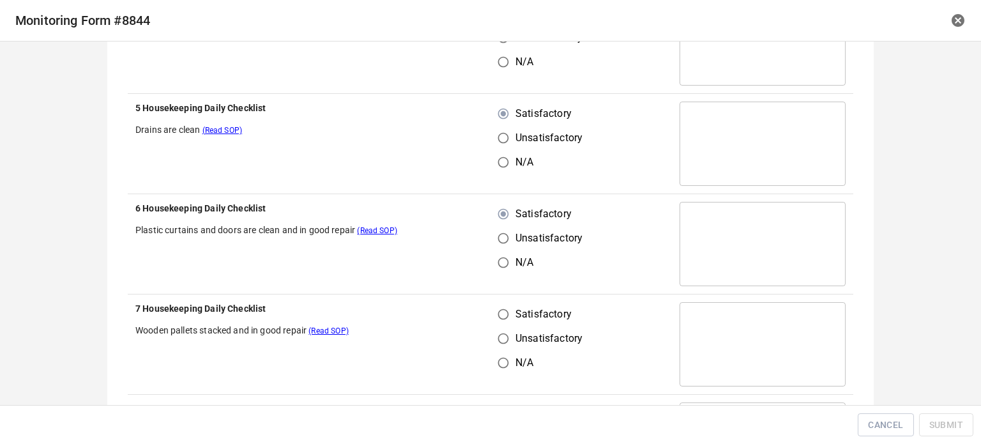
click at [507, 312] on input "Satisfactory" at bounding box center [503, 314] width 24 height 24
radio input "true"
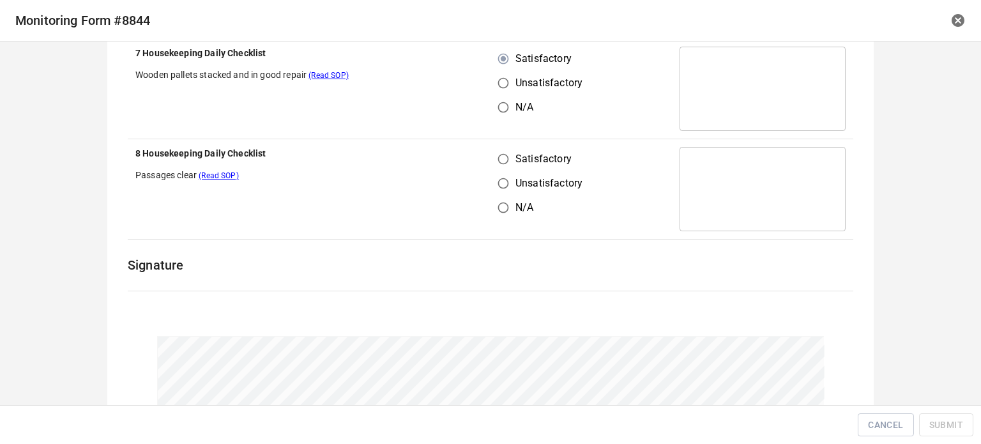
drag, startPoint x: 490, startPoint y: 155, endPoint x: 562, endPoint y: 146, distance: 72.7
click at [491, 155] on input "Satisfactory" at bounding box center [503, 159] width 24 height 24
radio input "true"
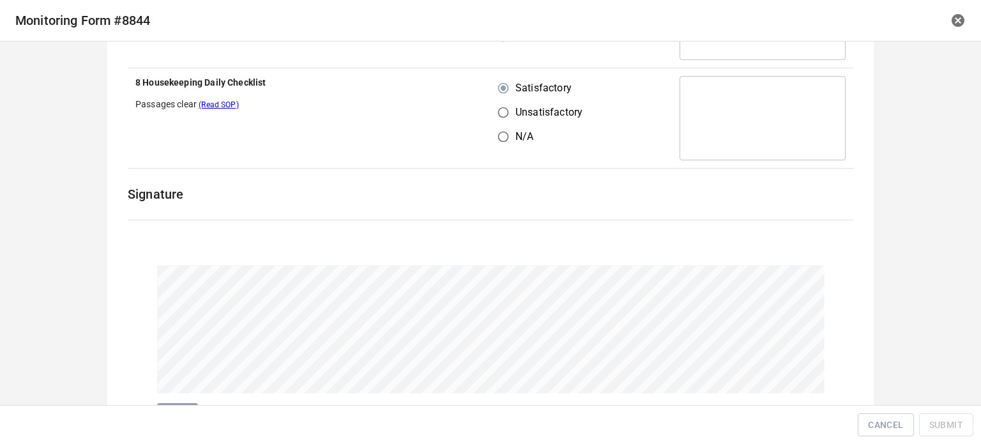
scroll to position [1797, 0]
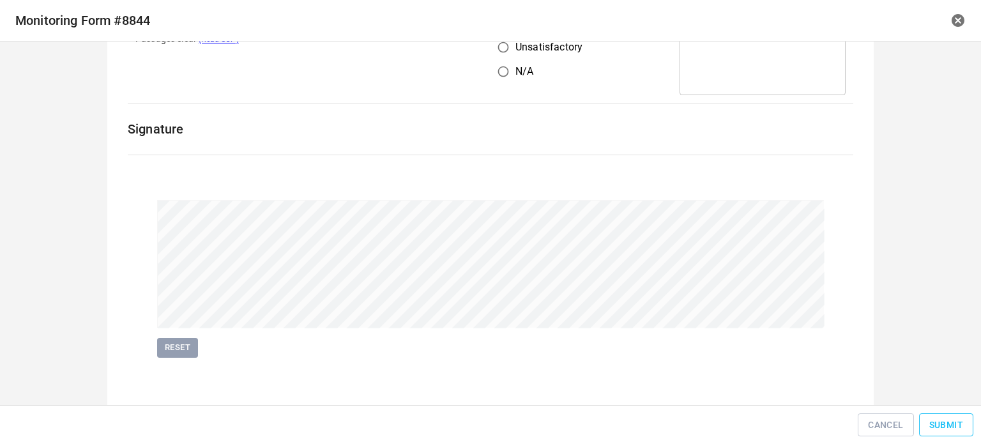
click at [940, 424] on span "Submit" at bounding box center [946, 425] width 34 height 16
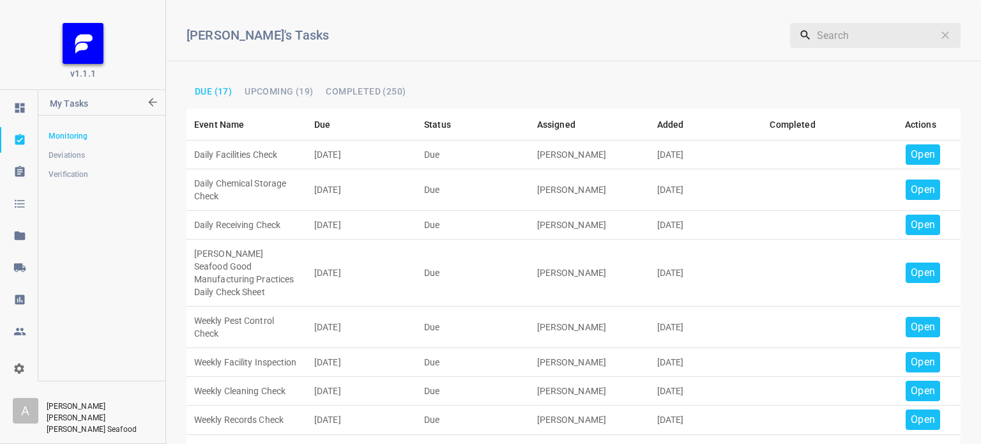
click at [911, 155] on p "Open" at bounding box center [923, 154] width 24 height 15
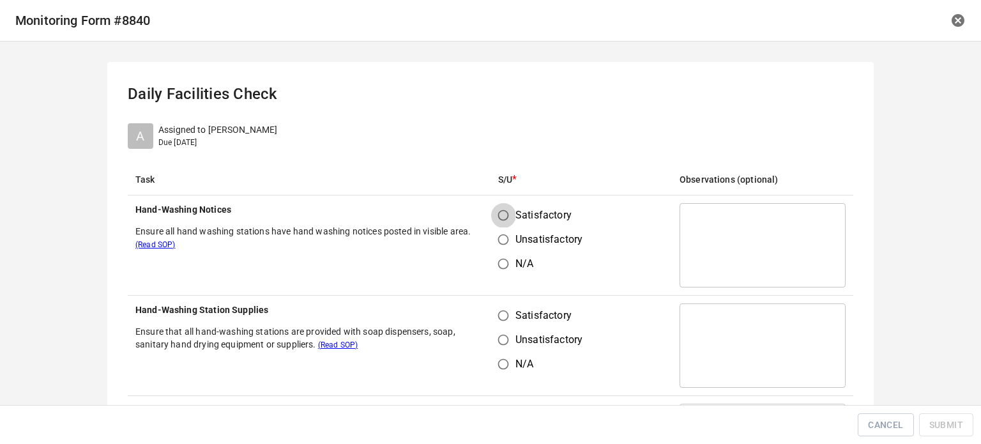
drag, startPoint x: 489, startPoint y: 214, endPoint x: 501, endPoint y: 270, distance: 57.0
click at [491, 214] on input "Satisfactory" at bounding box center [503, 215] width 24 height 24
radio input "true"
click at [506, 321] on input "Satisfactory" at bounding box center [503, 315] width 24 height 24
radio input "true"
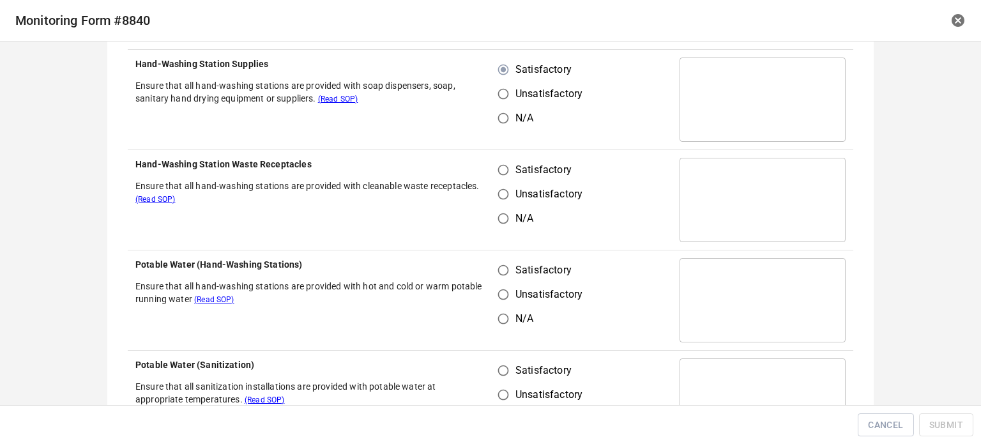
scroll to position [255, 0]
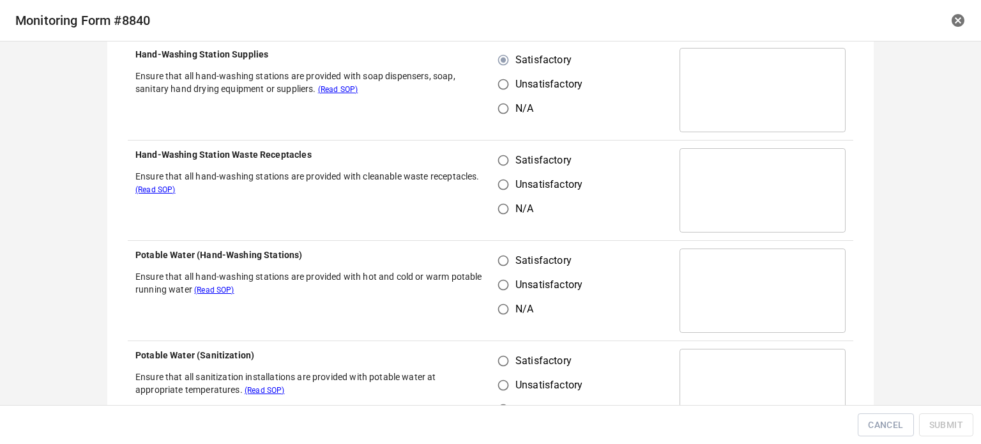
click at [501, 160] on input "Satisfactory" at bounding box center [503, 160] width 24 height 24
radio input "true"
click at [501, 255] on input "Satisfactory" at bounding box center [503, 260] width 24 height 24
radio input "true"
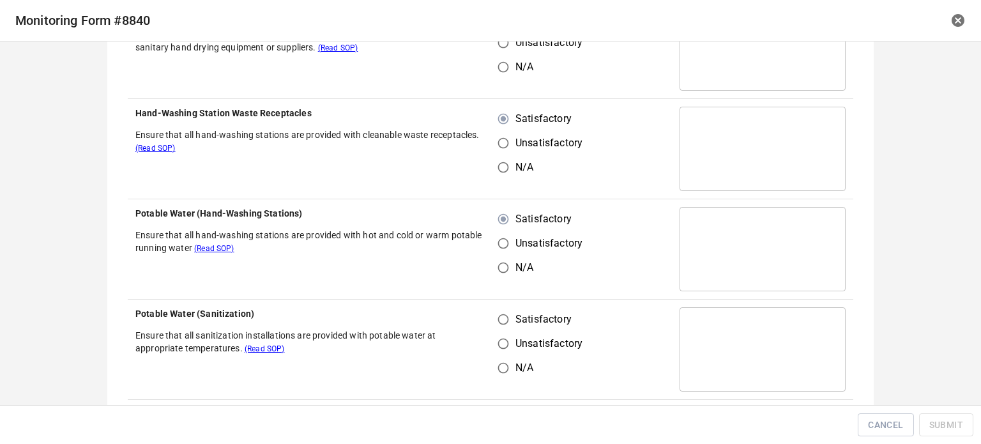
scroll to position [319, 0]
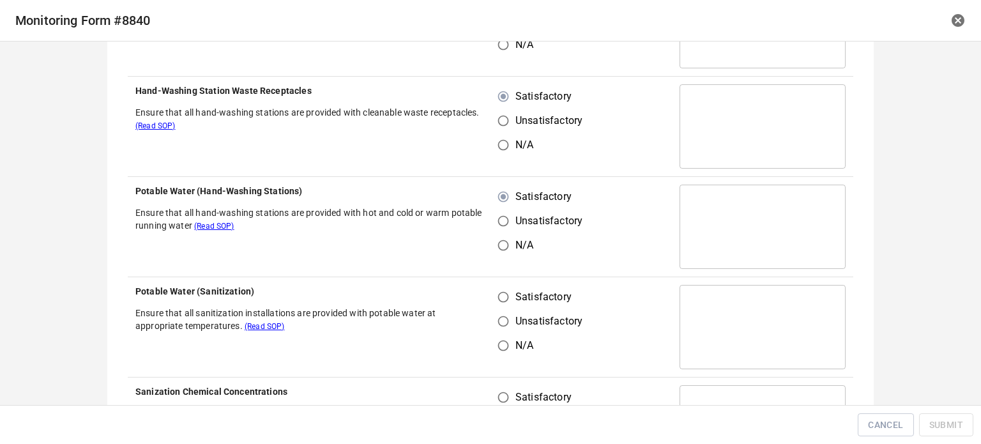
click at [492, 298] on input "Satisfactory" at bounding box center [503, 297] width 24 height 24
radio input "true"
drag, startPoint x: 494, startPoint y: 395, endPoint x: 558, endPoint y: 365, distance: 70.9
click at [501, 395] on input "Satisfactory" at bounding box center [503, 397] width 24 height 24
radio input "true"
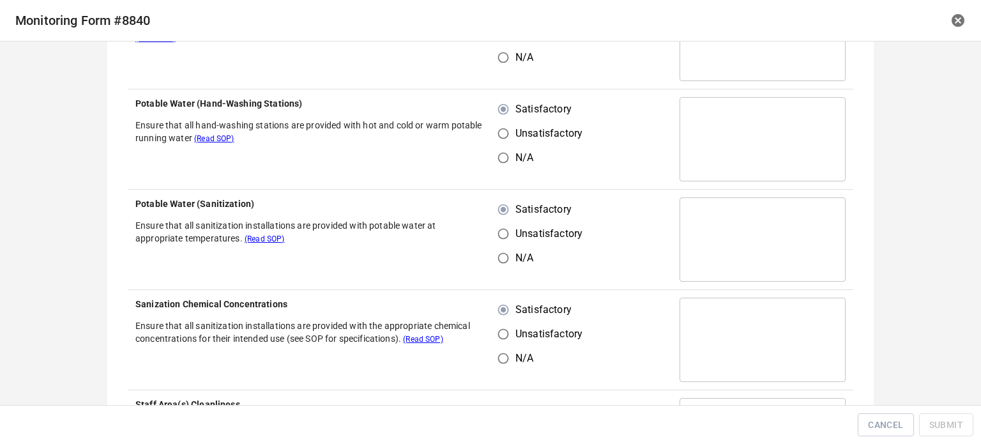
scroll to position [575, 0]
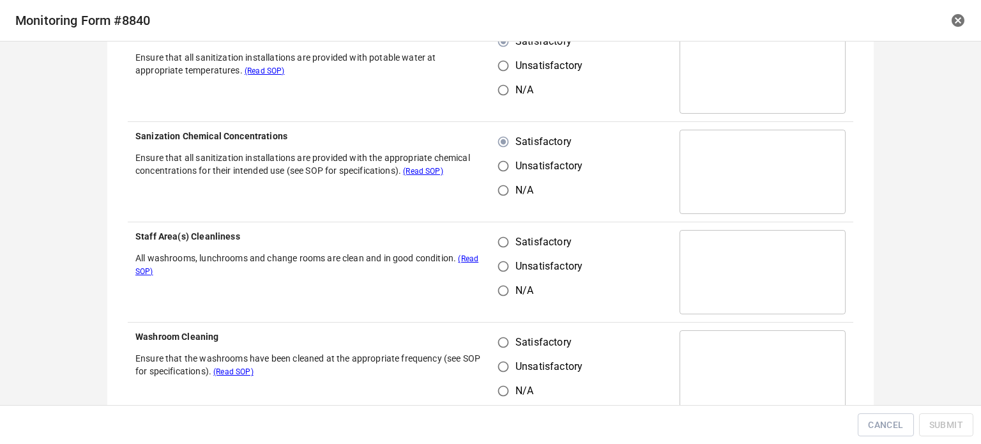
click at [498, 240] on input "Satisfactory" at bounding box center [503, 242] width 24 height 24
radio input "true"
drag, startPoint x: 487, startPoint y: 349, endPoint x: 521, endPoint y: 314, distance: 48.8
click at [492, 343] on input "Satisfactory" at bounding box center [503, 342] width 24 height 24
radio input "true"
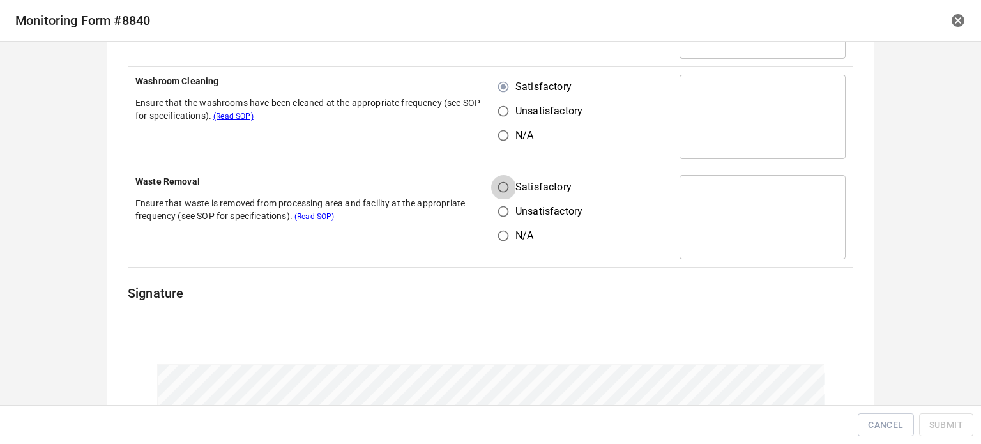
click at [502, 185] on input "Satisfactory" at bounding box center [503, 187] width 24 height 24
radio input "true"
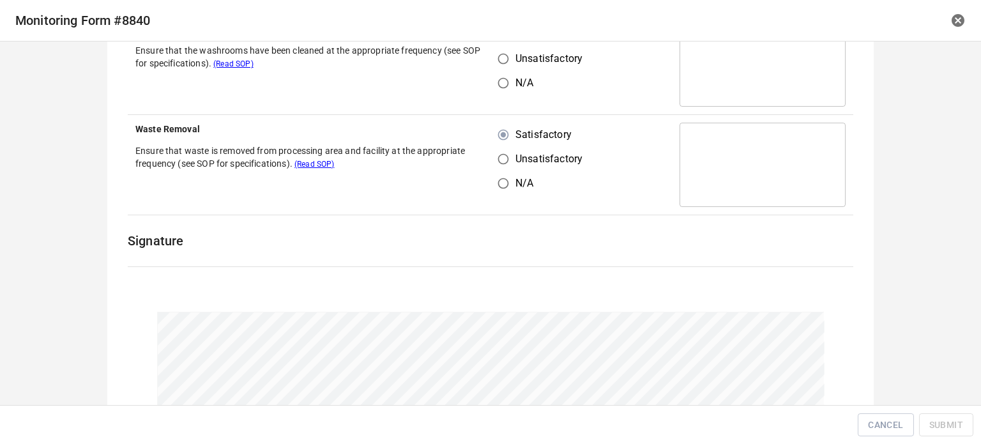
scroll to position [996, 0]
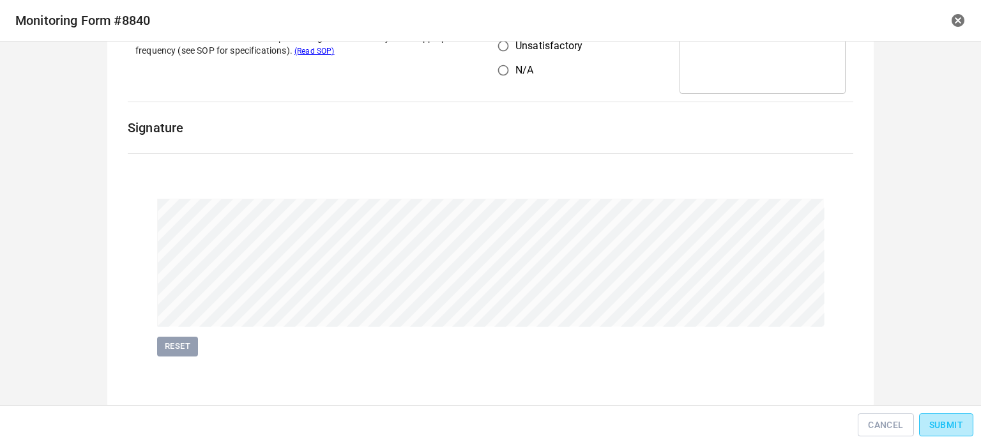
click at [934, 423] on span "Submit" at bounding box center [946, 425] width 34 height 16
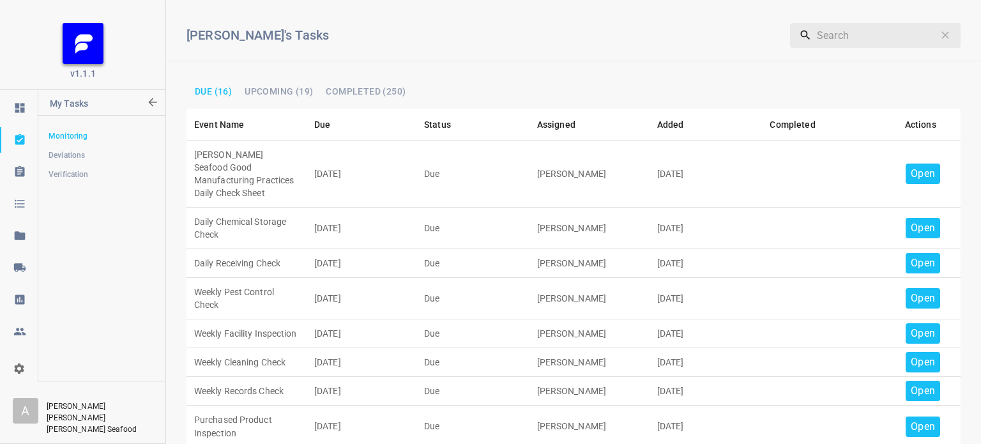
click at [911, 173] on p "Open" at bounding box center [923, 173] width 24 height 15
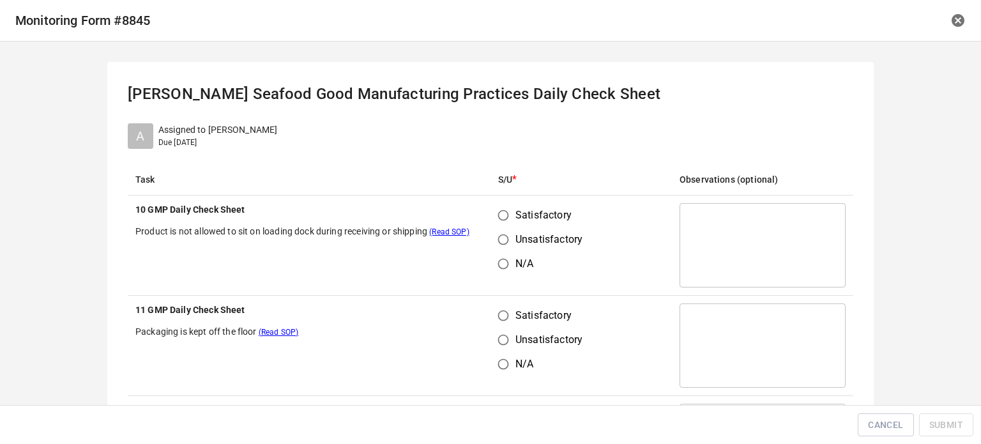
click at [498, 211] on input "Satisfactory" at bounding box center [503, 215] width 24 height 24
radio input "true"
click at [508, 314] on input "Satisfactory" at bounding box center [503, 315] width 24 height 24
radio input "true"
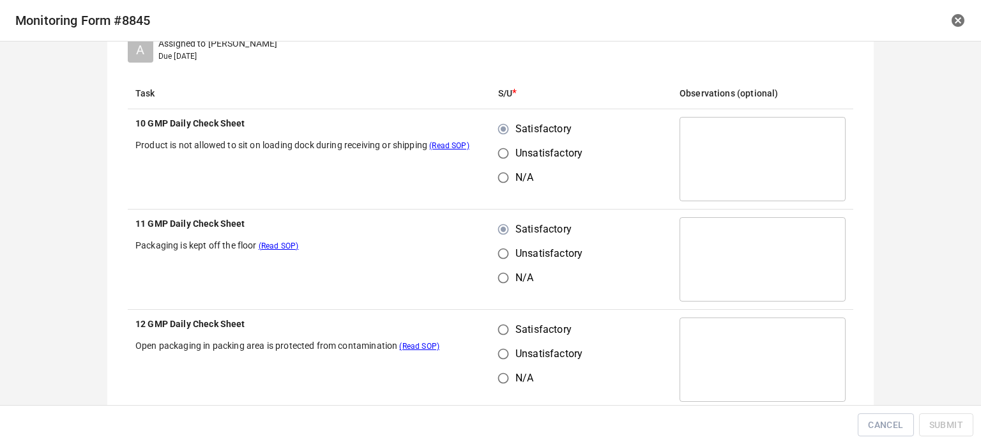
scroll to position [192, 0]
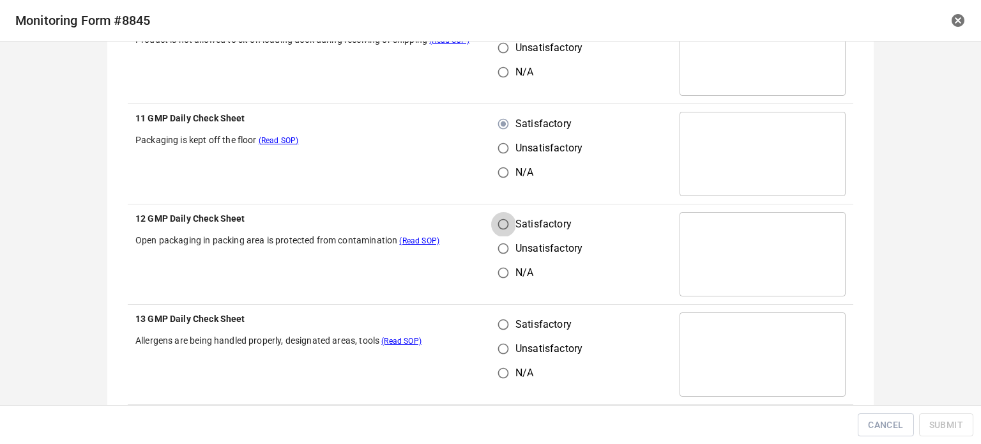
click at [493, 234] on input "Satisfactory" at bounding box center [503, 224] width 24 height 24
radio input "true"
drag, startPoint x: 497, startPoint y: 330, endPoint x: 590, endPoint y: 174, distance: 181.1
click at [498, 330] on input "Satisfactory" at bounding box center [503, 324] width 24 height 24
radio input "true"
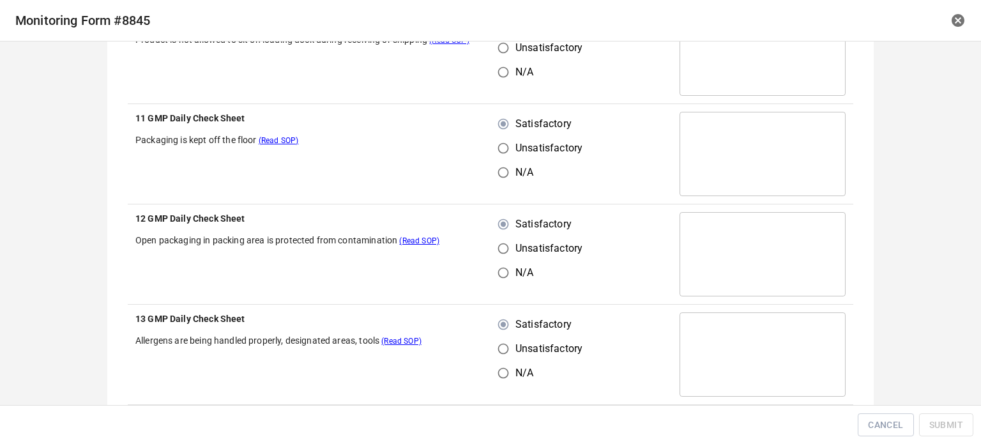
scroll to position [383, 0]
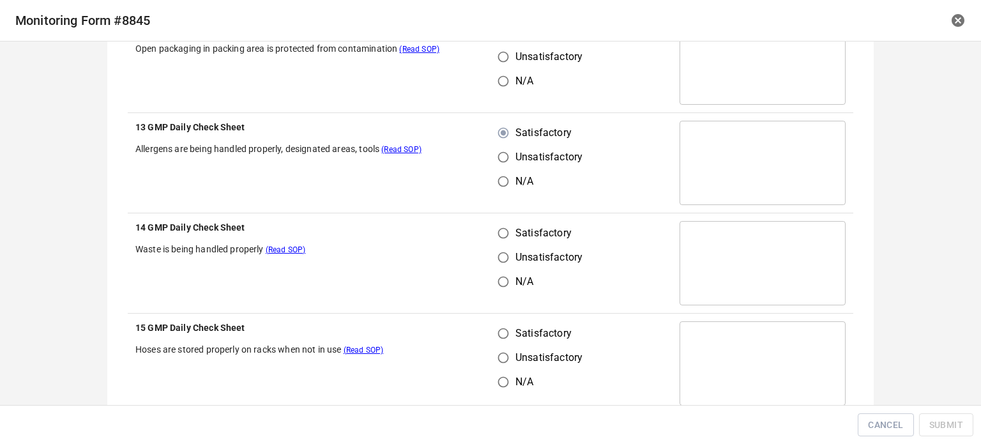
click at [500, 228] on input "Satisfactory" at bounding box center [503, 233] width 24 height 24
radio input "true"
click at [499, 339] on input "Satisfactory" at bounding box center [503, 333] width 24 height 24
radio input "true"
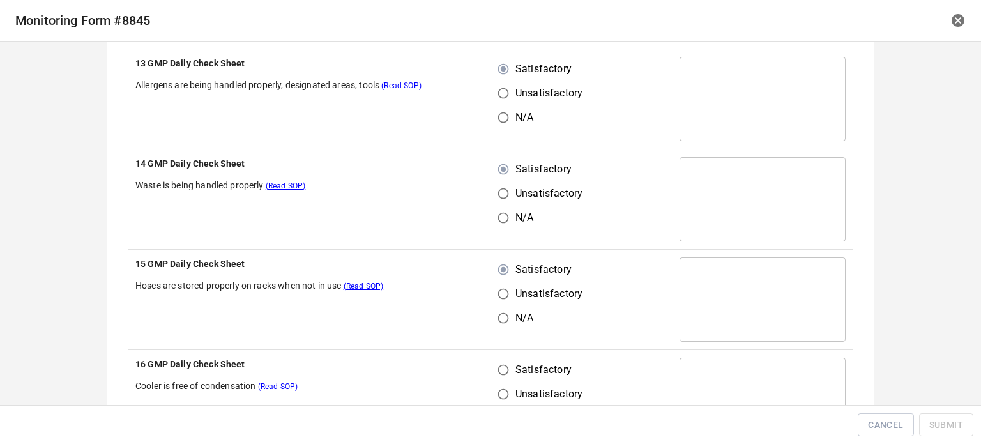
scroll to position [575, 0]
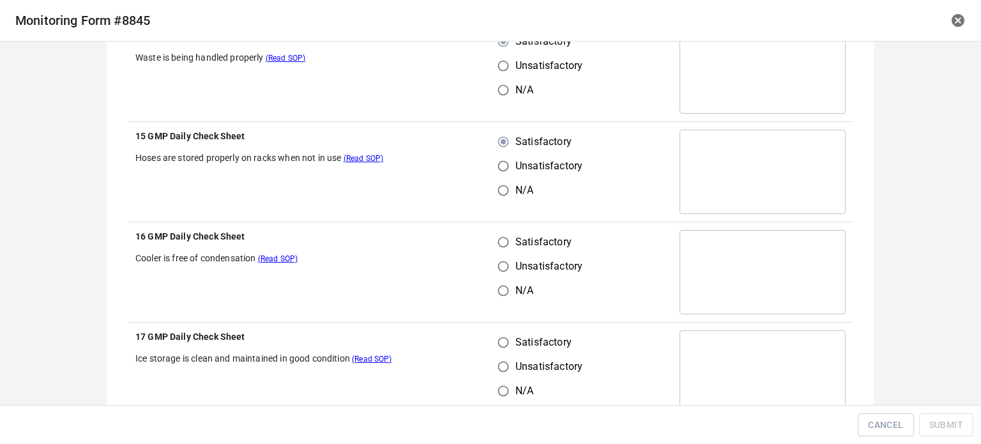
drag, startPoint x: 496, startPoint y: 233, endPoint x: 498, endPoint y: 242, distance: 9.9
click at [497, 238] on input "Satisfactory" at bounding box center [503, 242] width 24 height 24
radio input "true"
click at [504, 337] on input "Satisfactory" at bounding box center [503, 342] width 24 height 24
radio input "true"
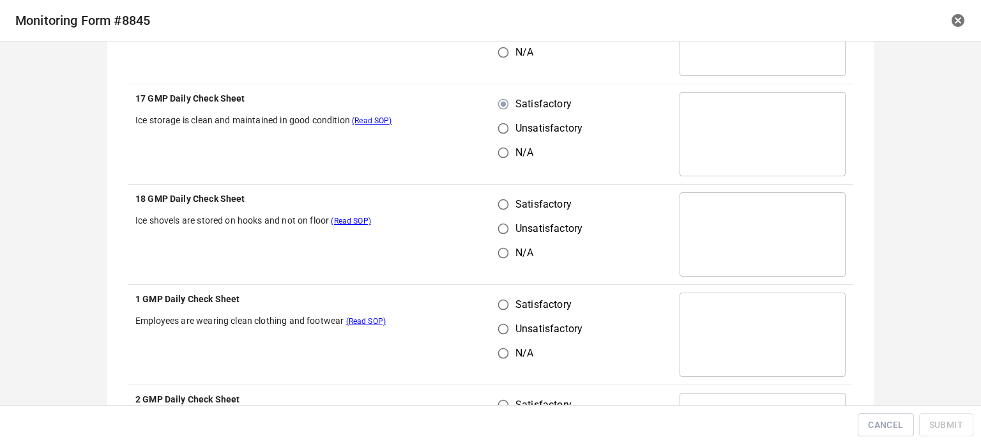
scroll to position [830, 0]
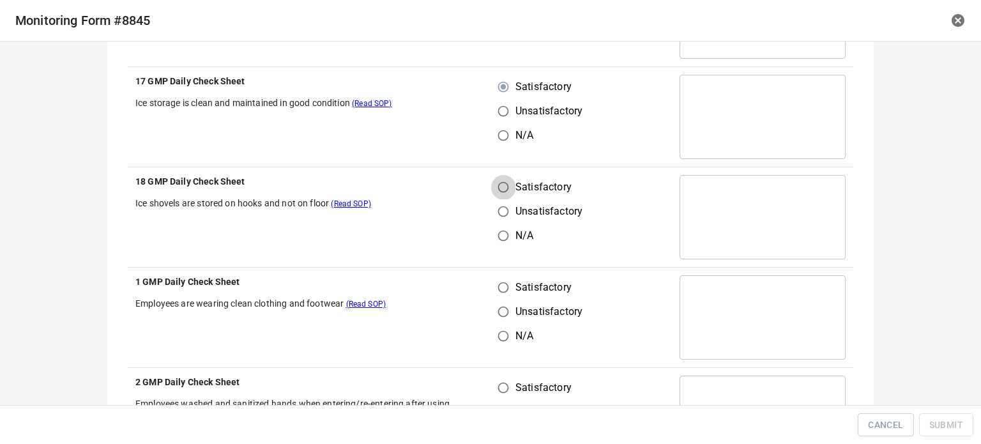
click at [494, 186] on input "Satisfactory" at bounding box center [503, 187] width 24 height 24
radio input "true"
drag, startPoint x: 496, startPoint y: 296, endPoint x: 552, endPoint y: 270, distance: 61.7
click at [496, 296] on input "Satisfactory" at bounding box center [503, 287] width 24 height 24
radio input "true"
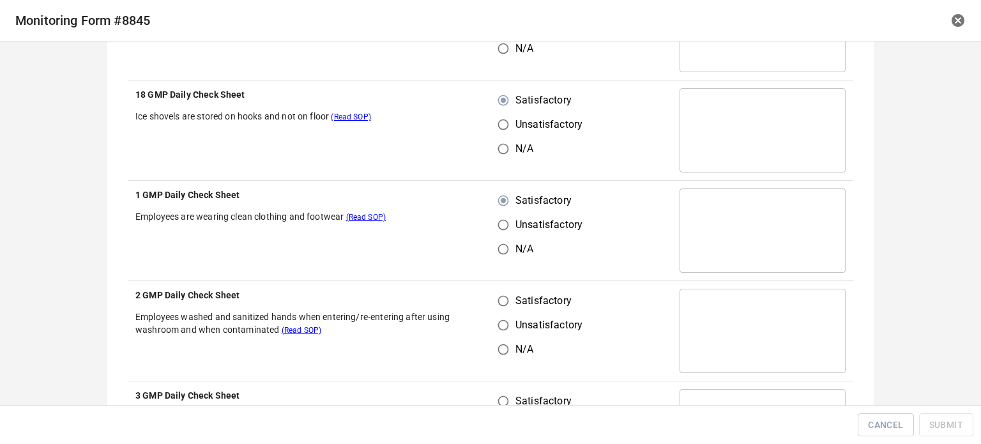
scroll to position [1086, 0]
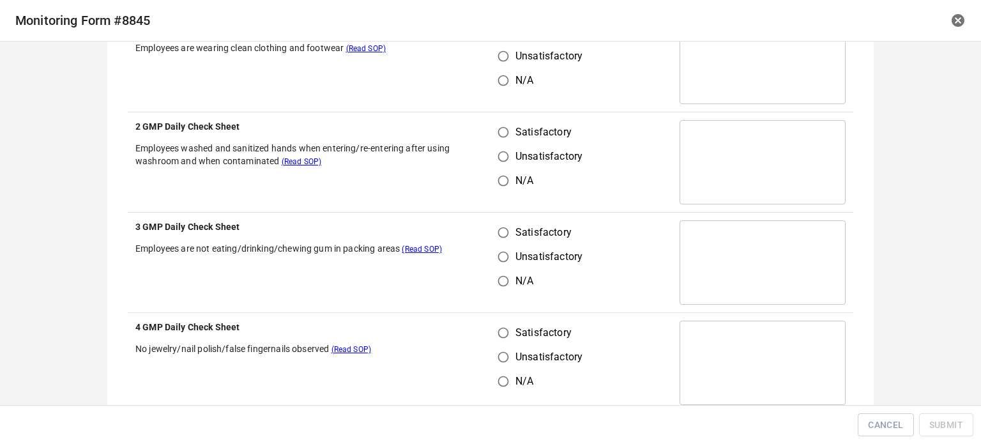
click at [506, 125] on input "Satisfactory" at bounding box center [503, 132] width 24 height 24
radio input "true"
click at [491, 225] on input "Satisfactory" at bounding box center [503, 232] width 24 height 24
radio input "true"
click at [515, 339] on span "Satisfactory" at bounding box center [543, 332] width 56 height 15
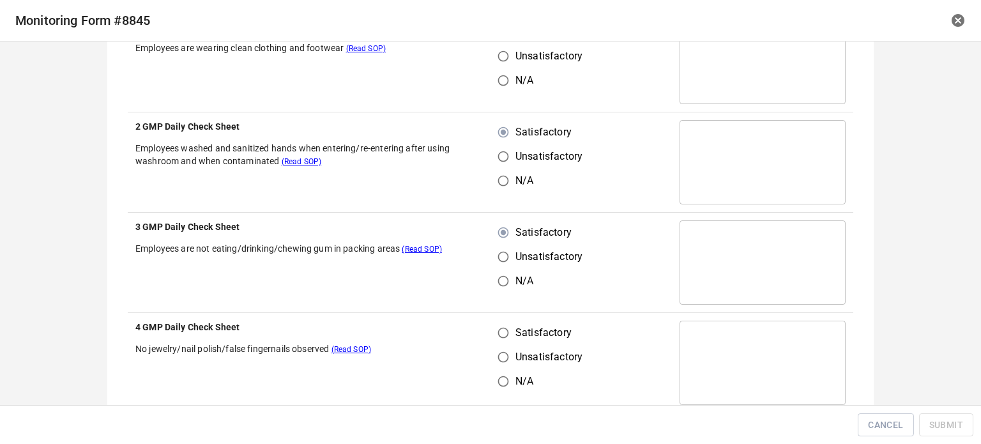
click at [512, 339] on input "Satisfactory" at bounding box center [503, 333] width 24 height 24
radio input "true"
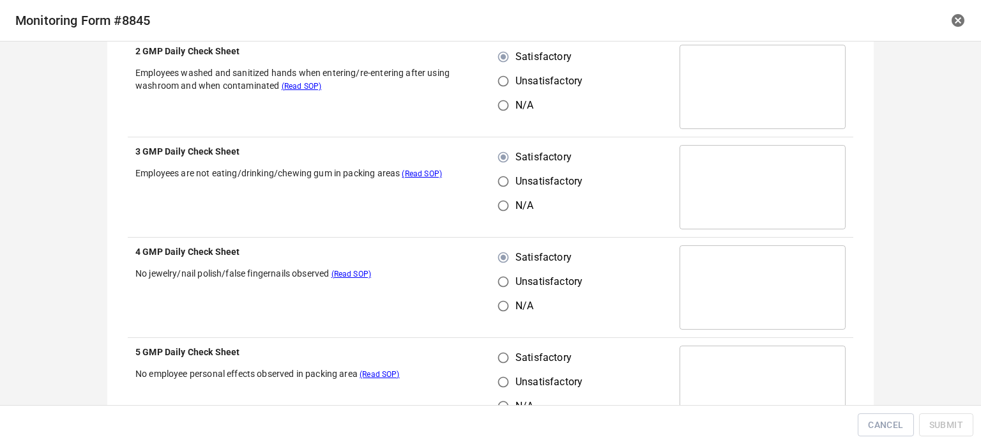
scroll to position [1277, 0]
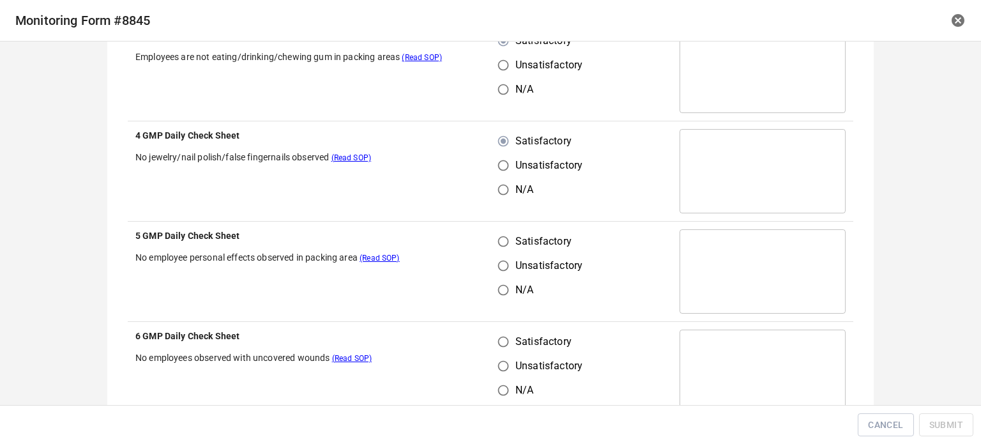
click at [495, 244] on input "Satisfactory" at bounding box center [503, 241] width 24 height 24
radio input "true"
click at [496, 344] on input "Satisfactory" at bounding box center [503, 342] width 24 height 24
radio input "true"
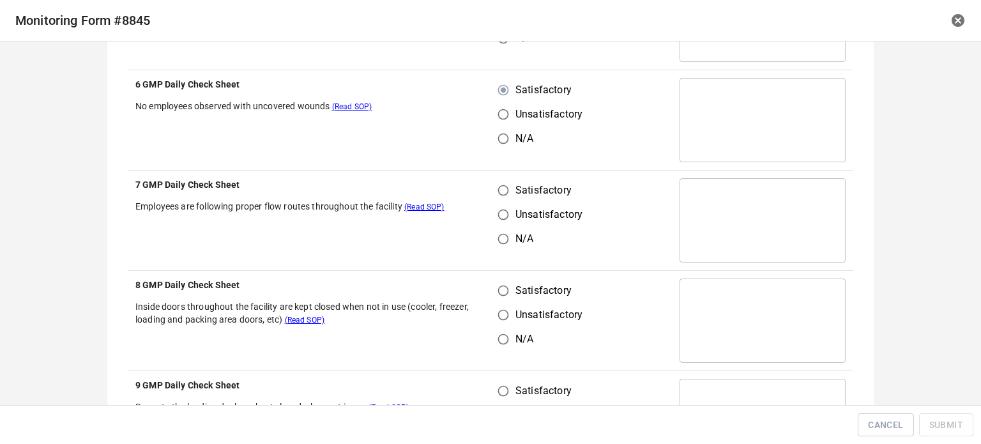
scroll to position [1533, 0]
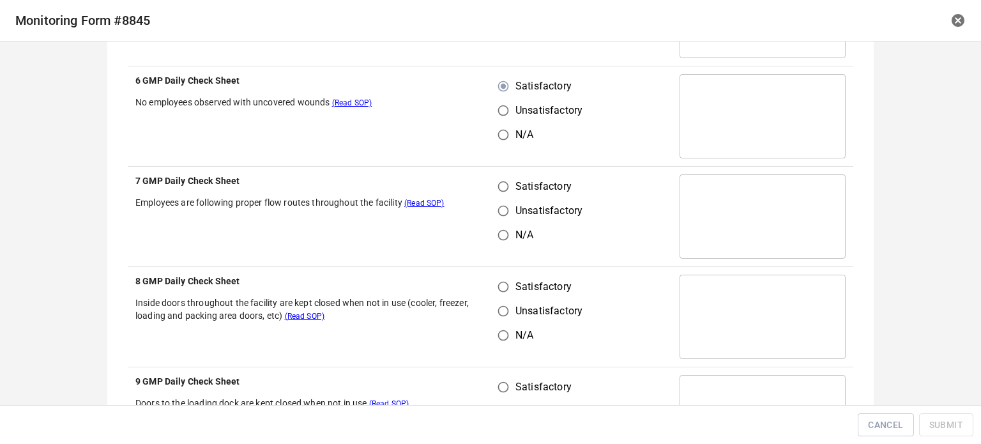
click at [501, 181] on input "Satisfactory" at bounding box center [503, 186] width 24 height 24
radio input "true"
click at [499, 276] on input "Satisfactory" at bounding box center [503, 287] width 24 height 24
radio input "true"
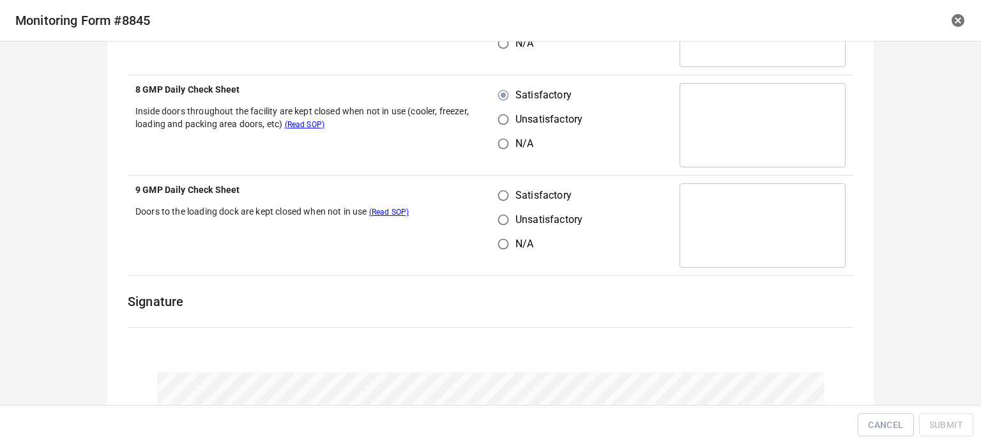
drag, startPoint x: 503, startPoint y: 183, endPoint x: 509, endPoint y: 194, distance: 12.9
click at [503, 183] on input "Satisfactory" at bounding box center [503, 195] width 24 height 24
radio input "true"
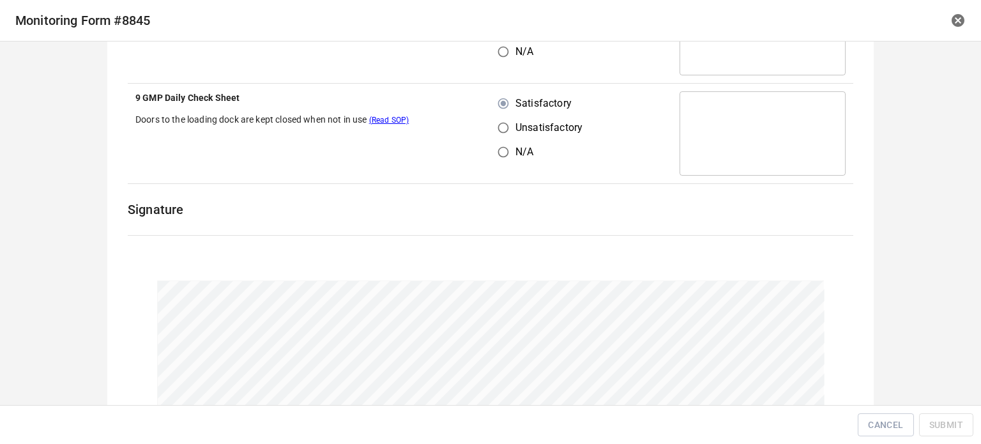
scroll to position [1897, 0]
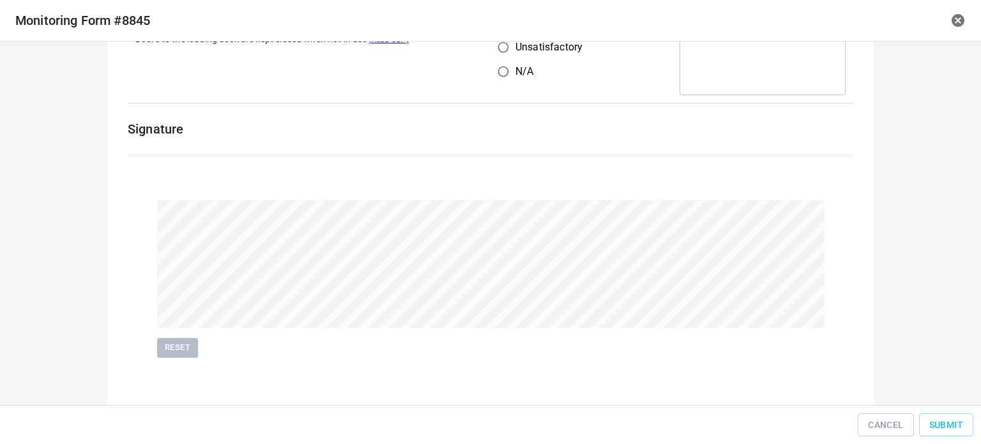
click at [192, 340] on button "Reset" at bounding box center [177, 348] width 41 height 20
click at [945, 418] on span "Submit" at bounding box center [946, 425] width 34 height 16
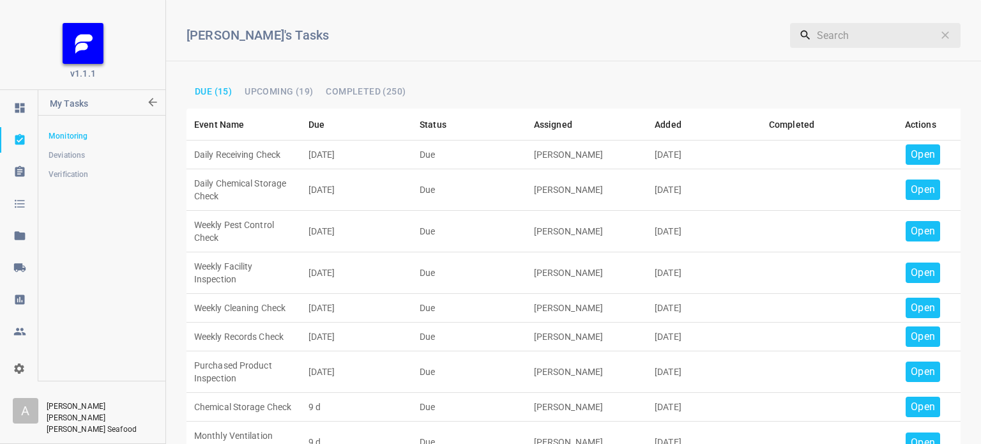
click at [911, 156] on p "Open" at bounding box center [923, 154] width 24 height 15
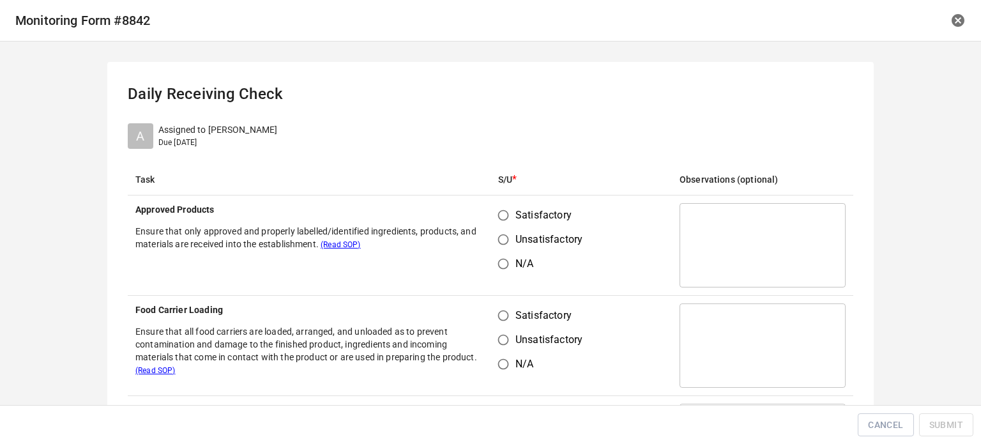
drag, startPoint x: 480, startPoint y: 220, endPoint x: 519, endPoint y: 308, distance: 96.4
click at [480, 220] on th "Approved Products Ensure that only approved and properly labelled/identified in…" at bounding box center [309, 245] width 363 height 100
drag, startPoint x: 493, startPoint y: 212, endPoint x: 513, endPoint y: 236, distance: 31.3
click at [493, 211] on input "Satisfactory" at bounding box center [503, 215] width 24 height 24
radio input "true"
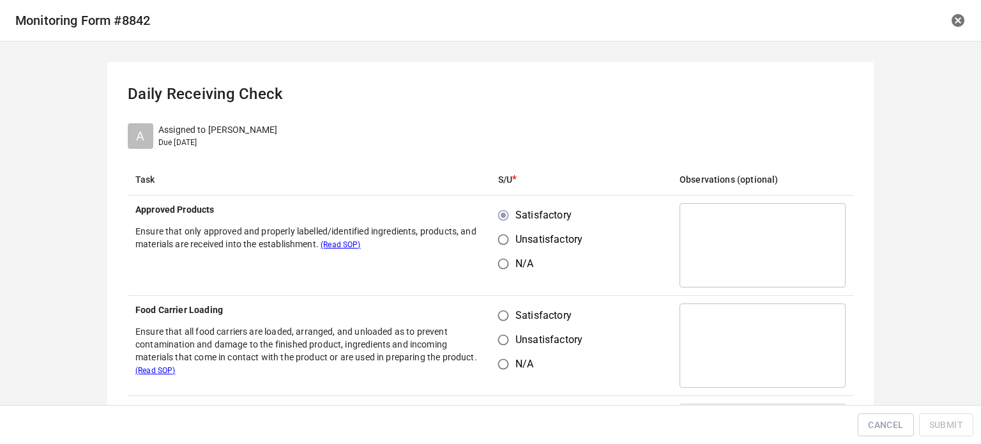
click at [495, 313] on input "Satisfactory" at bounding box center [503, 315] width 24 height 24
radio input "true"
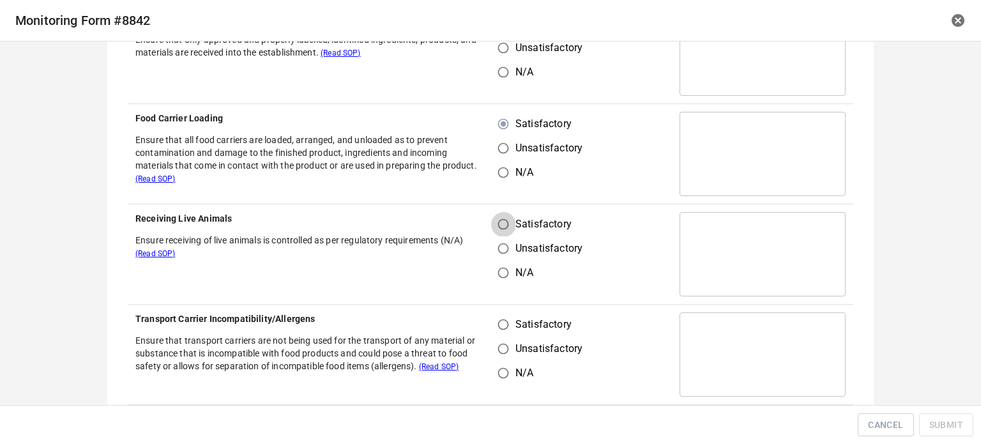
click at [501, 224] on input "Satisfactory" at bounding box center [503, 224] width 24 height 24
radio input "true"
drag, startPoint x: 494, startPoint y: 337, endPoint x: 505, endPoint y: 329, distance: 13.8
click at [498, 334] on div "Satisfactory Unsatisfactory N/A" at bounding box center [545, 348] width 95 height 73
drag, startPoint x: 500, startPoint y: 311, endPoint x: 526, endPoint y: 317, distance: 27.0
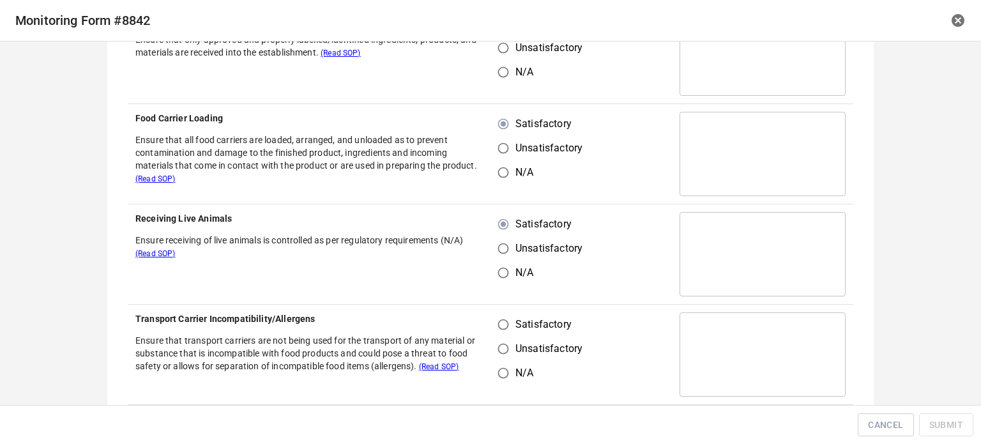
click at [499, 316] on td "Satisfactory Unsatisfactory N/A" at bounding box center [581, 355] width 181 height 100
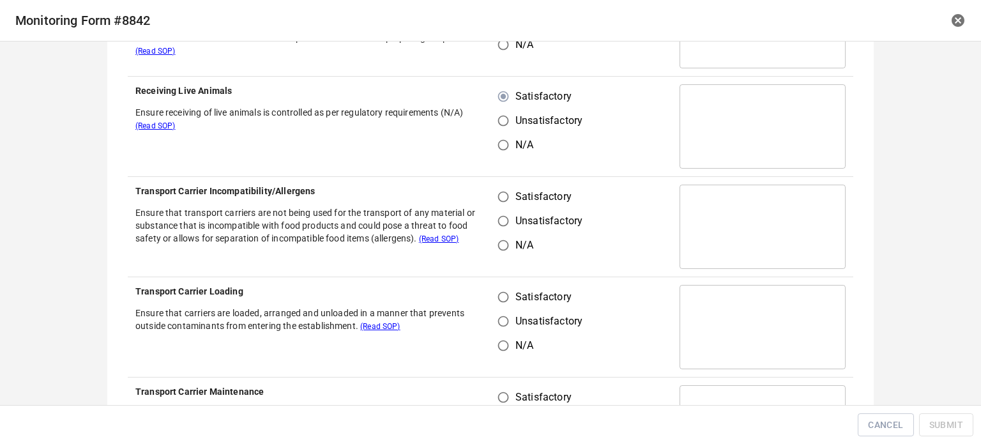
drag, startPoint x: 503, startPoint y: 206, endPoint x: 508, endPoint y: 191, distance: 15.4
click at [503, 204] on input "Satisfactory" at bounding box center [503, 197] width 24 height 24
radio input "true"
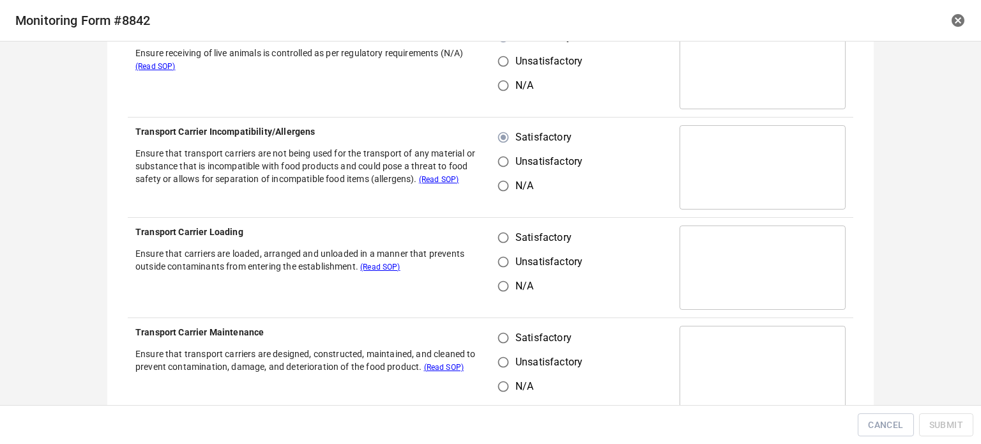
scroll to position [447, 0]
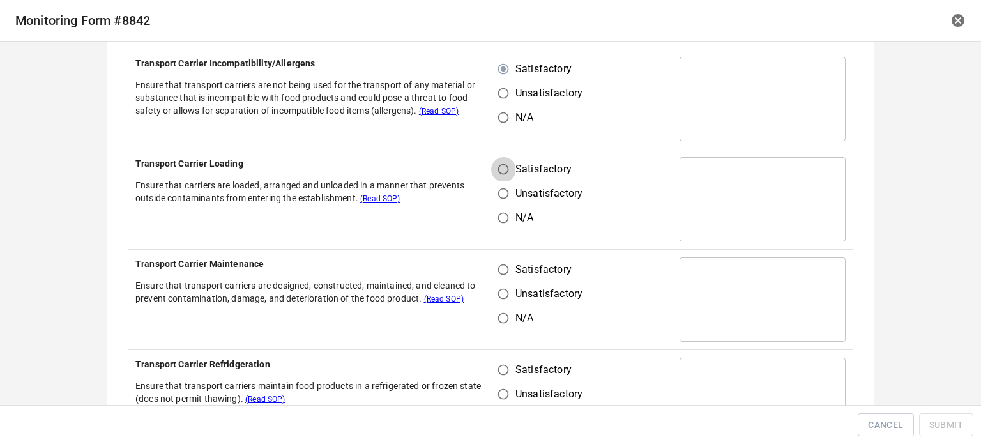
click at [507, 172] on input "Satisfactory" at bounding box center [503, 169] width 24 height 24
radio input "true"
click at [508, 273] on input "Satisfactory" at bounding box center [503, 269] width 24 height 24
radio input "true"
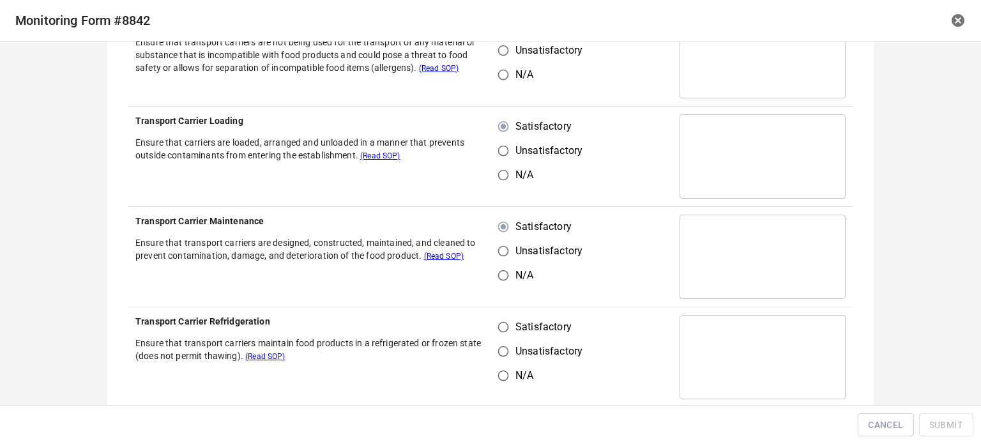
scroll to position [511, 0]
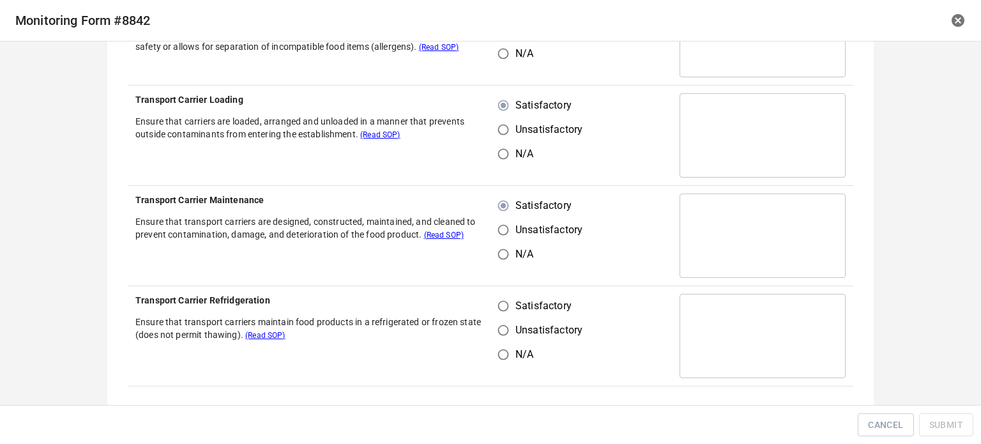
drag, startPoint x: 496, startPoint y: 307, endPoint x: 524, endPoint y: 287, distance: 34.4
click at [499, 306] on input "Satisfactory" at bounding box center [503, 306] width 24 height 24
radio input "true"
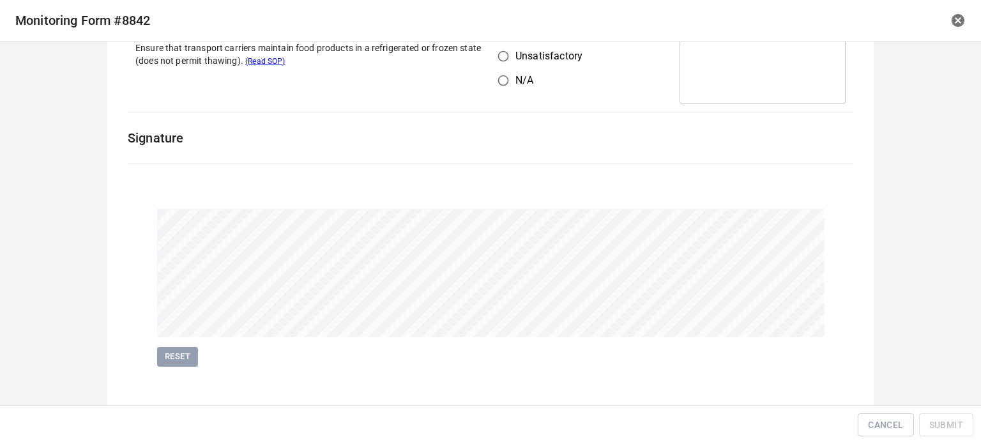
scroll to position [795, 0]
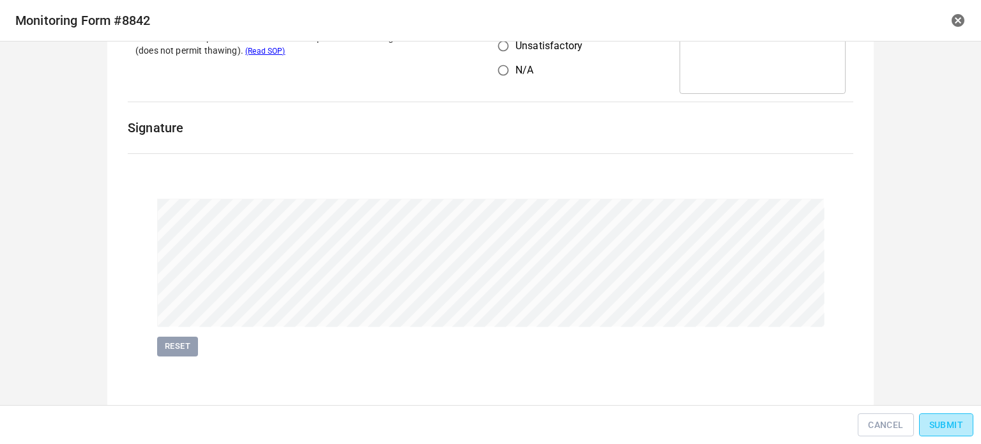
click at [931, 430] on span "Submit" at bounding box center [946, 425] width 34 height 16
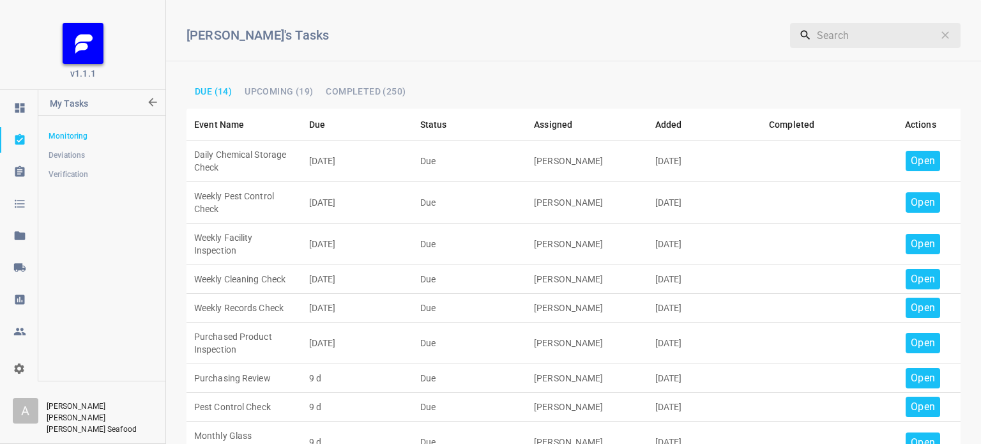
click at [920, 154] on p "Open" at bounding box center [923, 160] width 24 height 15
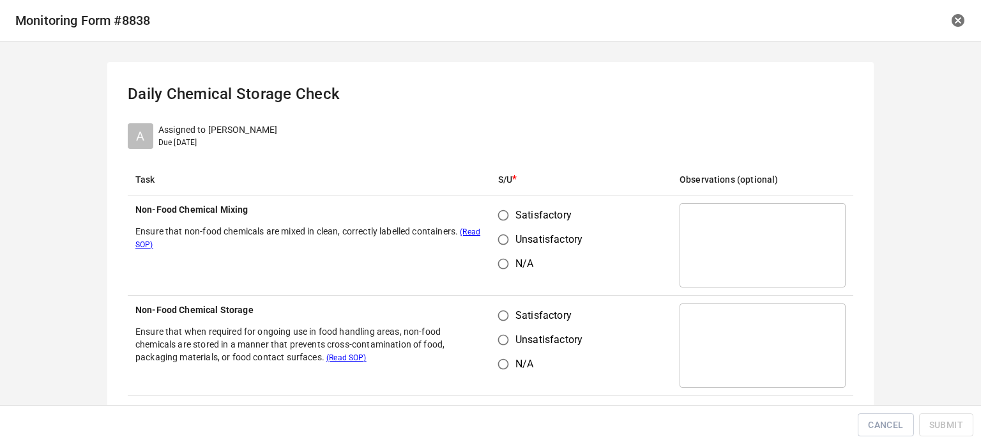
click at [502, 209] on input "Satisfactory" at bounding box center [503, 215] width 24 height 24
radio input "true"
click at [496, 324] on input "Satisfactory" at bounding box center [503, 315] width 24 height 24
radio input "true"
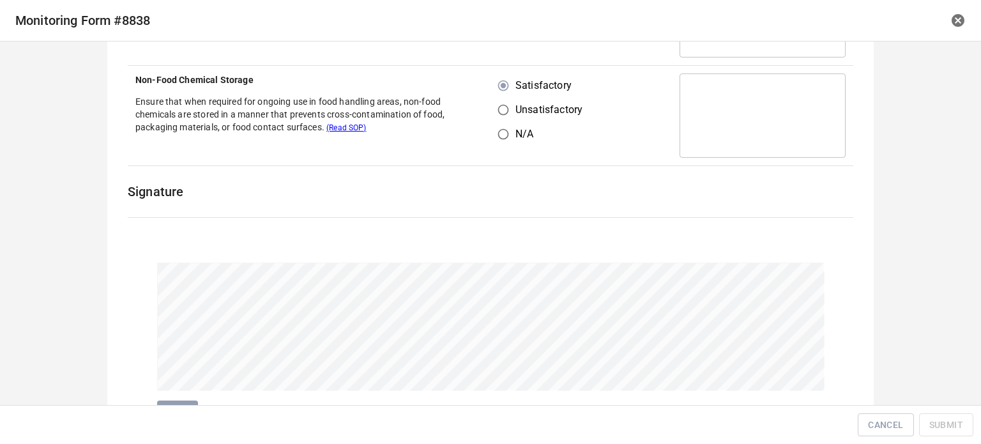
scroll to position [294, 0]
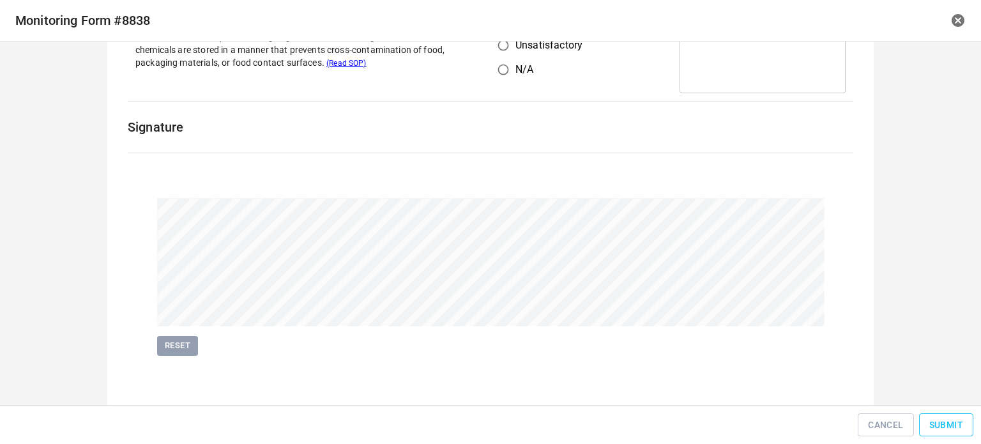
click at [951, 422] on span "Submit" at bounding box center [946, 425] width 34 height 16
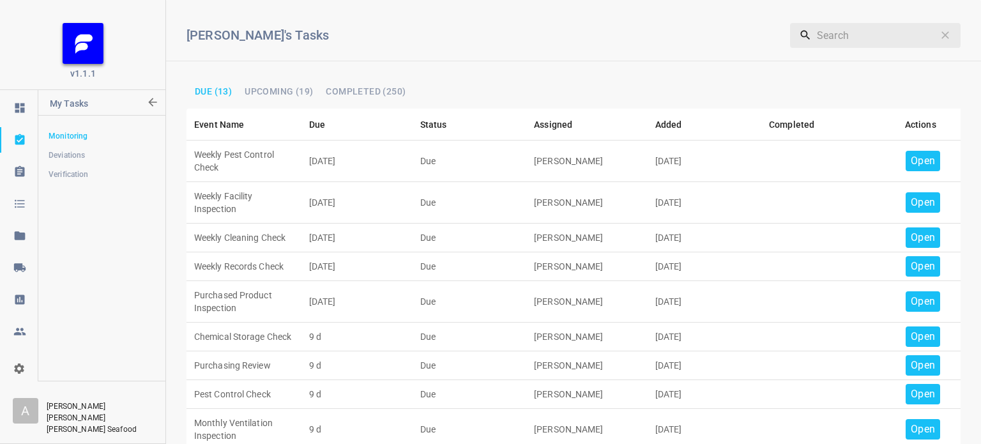
click at [919, 164] on p "Open" at bounding box center [923, 160] width 24 height 15
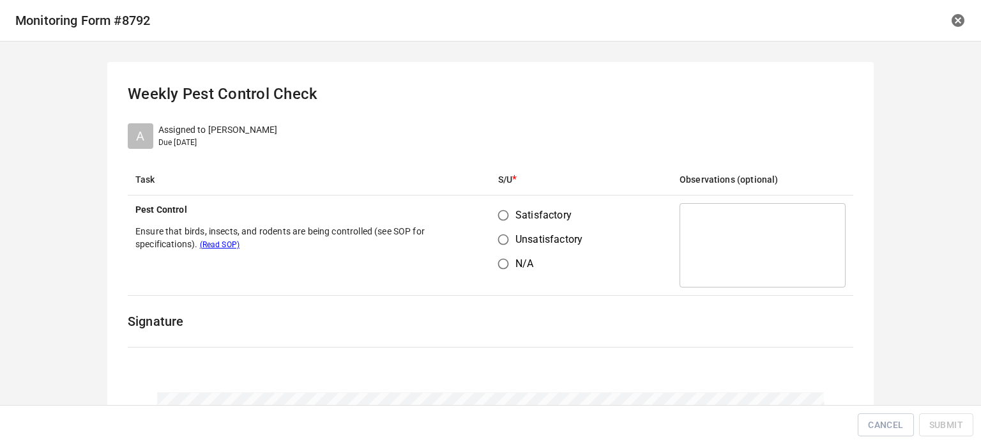
click at [506, 222] on input "Satisfactory" at bounding box center [503, 215] width 24 height 24
radio input "true"
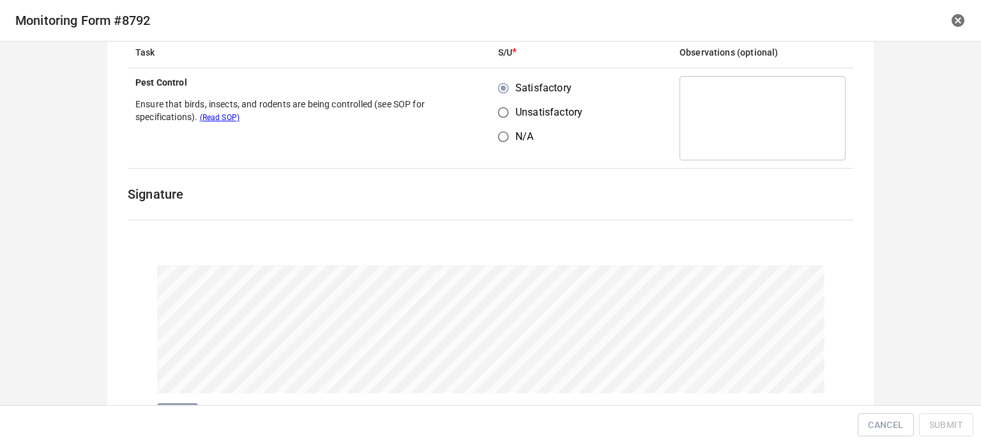
scroll to position [192, 0]
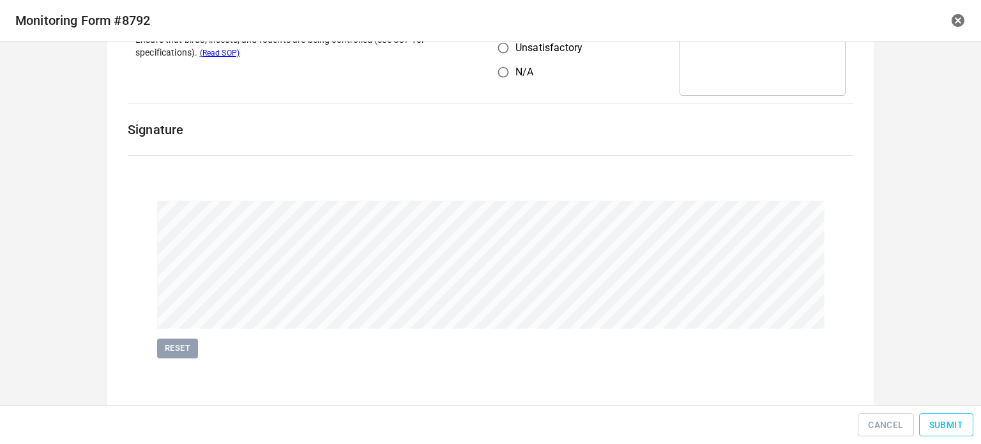
click at [940, 425] on span "Submit" at bounding box center [946, 425] width 34 height 16
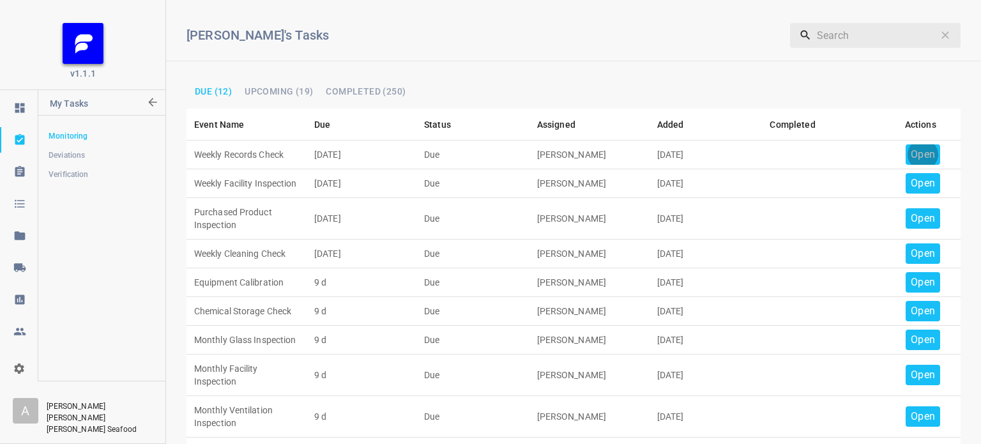
click at [911, 156] on p "Open" at bounding box center [923, 154] width 24 height 15
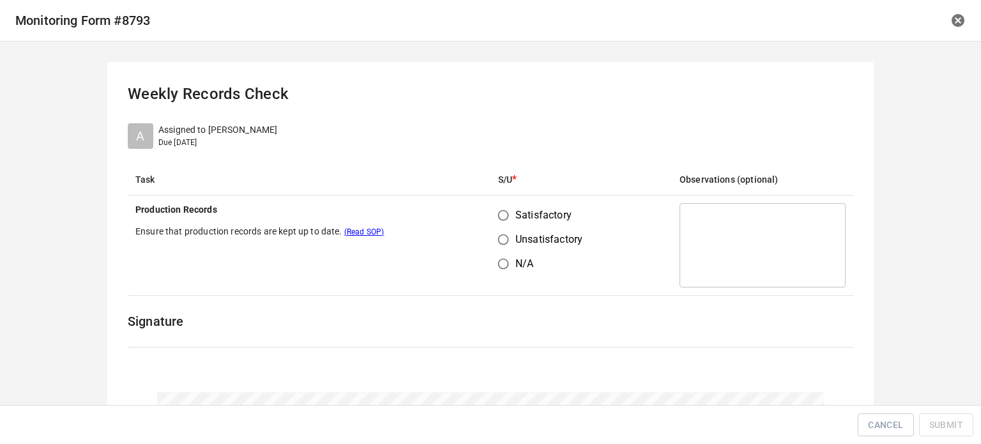
click at [498, 215] on input "Satisfactory" at bounding box center [503, 215] width 24 height 24
radio input "true"
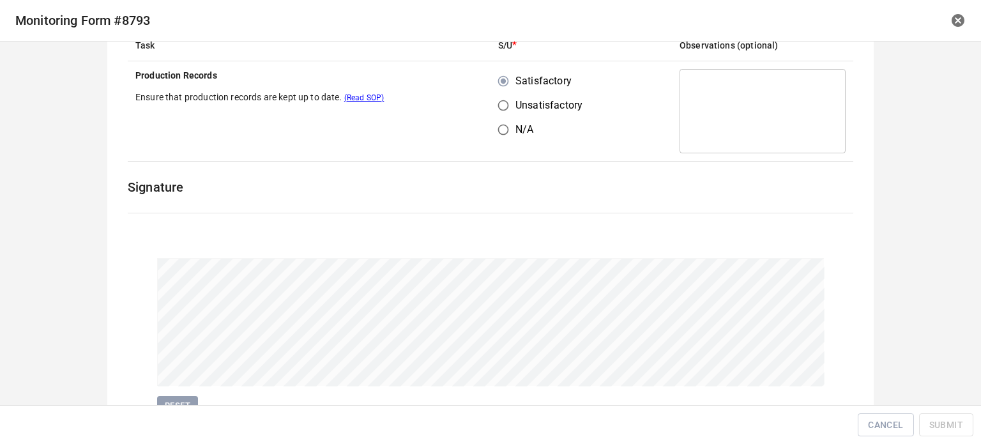
scroll to position [192, 0]
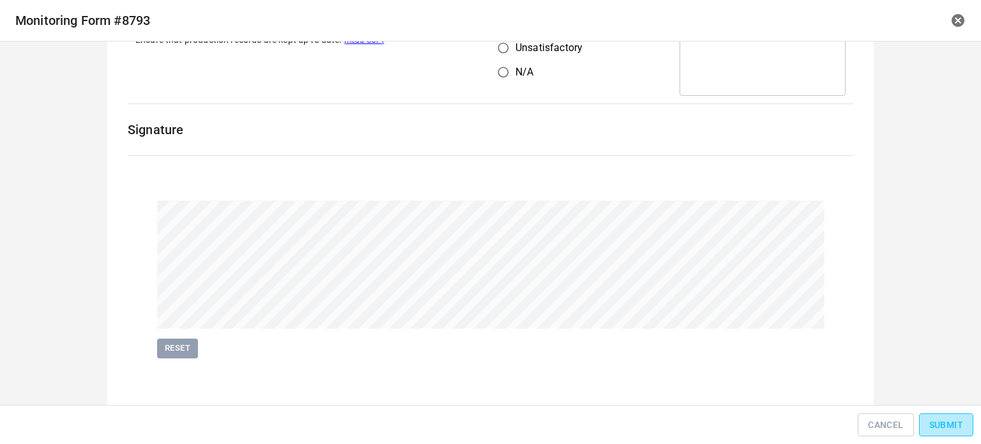
click at [926, 422] on button "Submit" at bounding box center [946, 425] width 54 height 24
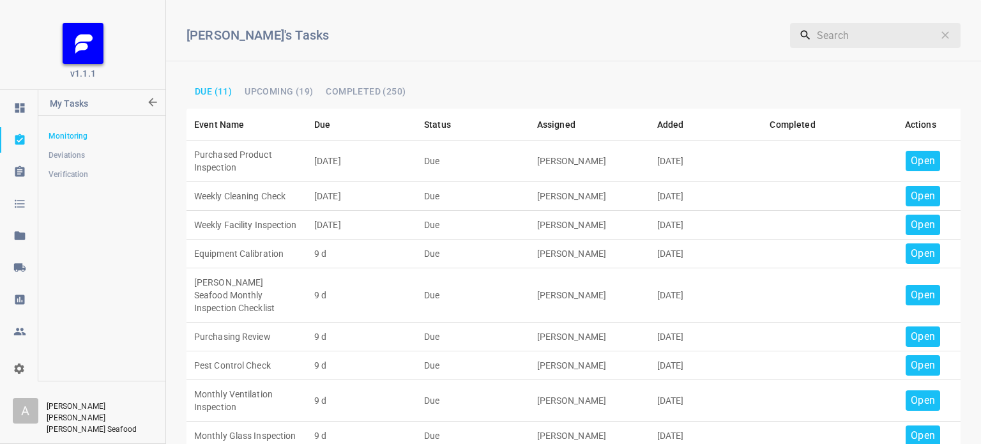
click at [924, 155] on p "Open" at bounding box center [923, 160] width 24 height 15
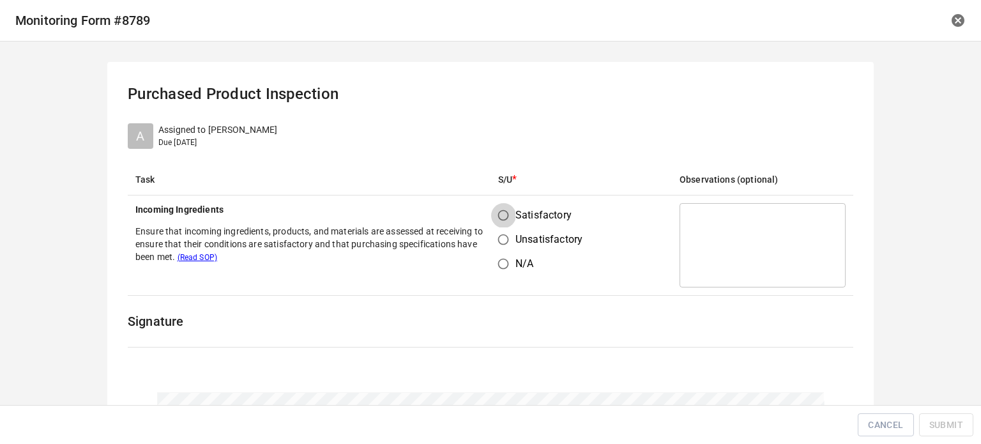
click at [497, 220] on input "Satisfactory" at bounding box center [503, 215] width 24 height 24
radio input "true"
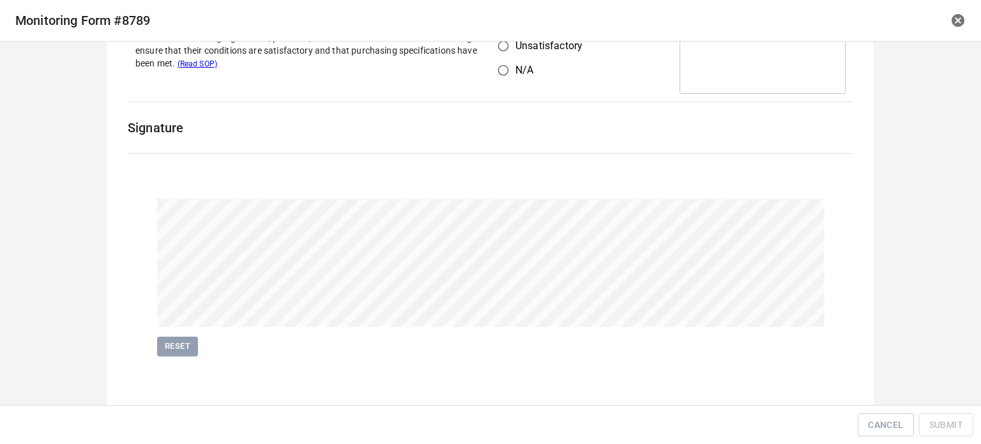
scroll to position [194, 0]
click at [933, 431] on span "Submit" at bounding box center [946, 425] width 34 height 16
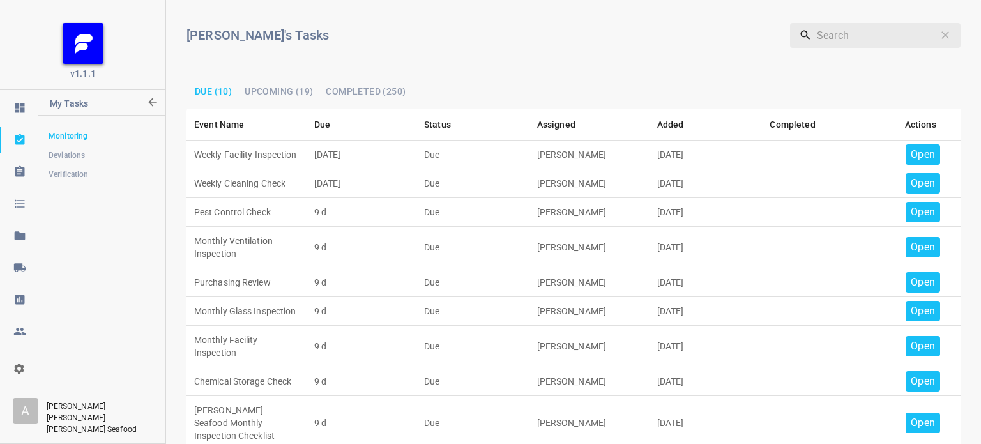
click at [911, 158] on p "Open" at bounding box center [923, 154] width 24 height 15
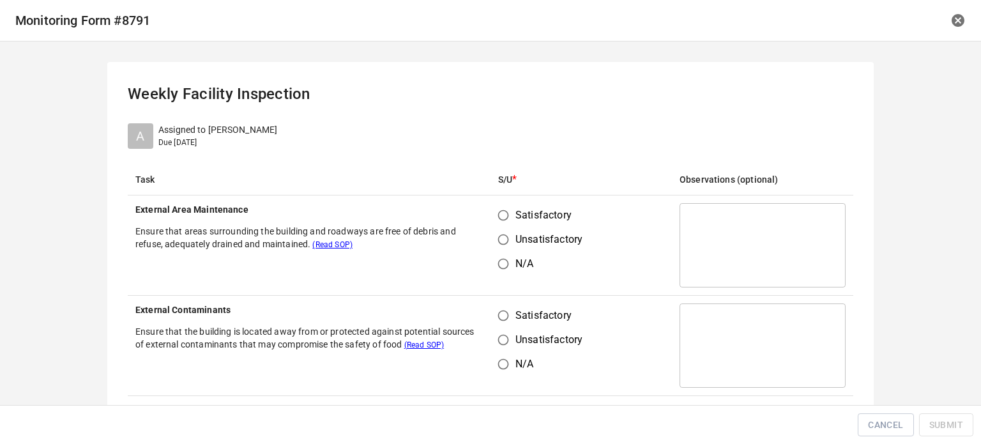
click at [493, 204] on input "Satisfactory" at bounding box center [503, 215] width 24 height 24
radio input "true"
click at [506, 315] on input "Satisfactory" at bounding box center [503, 315] width 24 height 24
radio input "true"
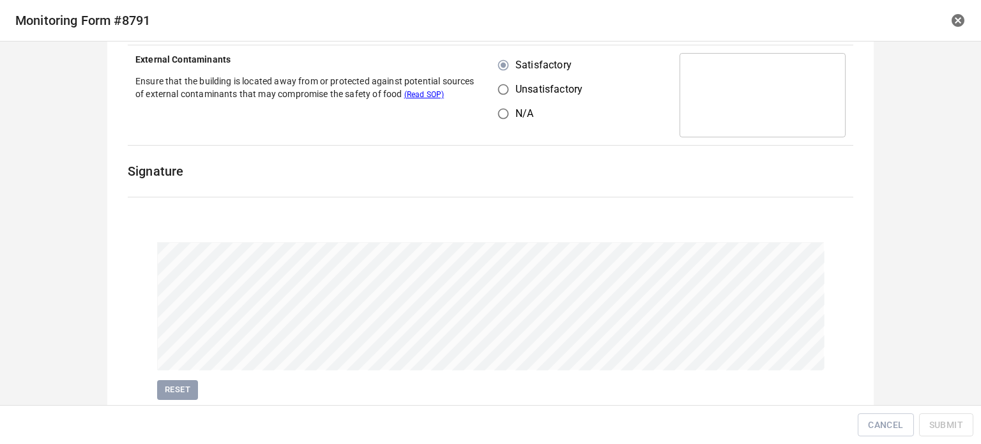
scroll to position [294, 0]
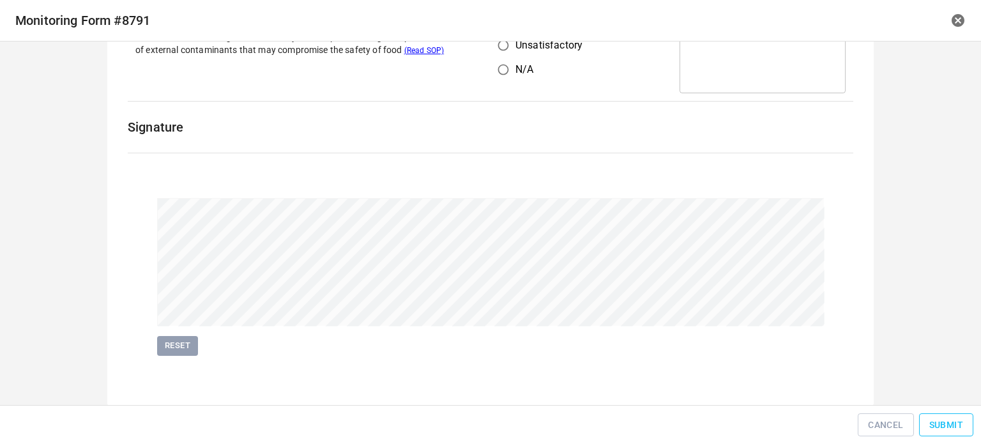
click at [929, 425] on span "Submit" at bounding box center [946, 425] width 34 height 16
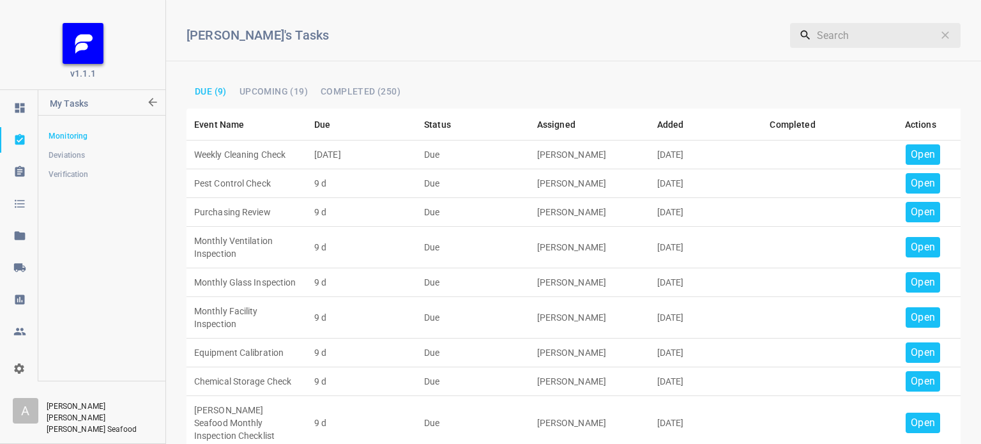
click at [880, 153] on td "Open" at bounding box center [920, 155] width 80 height 29
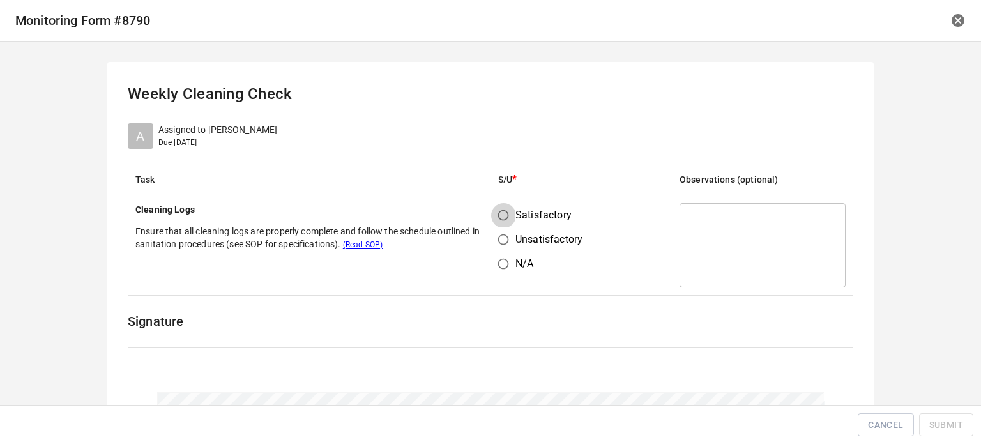
click at [499, 210] on input "Satisfactory" at bounding box center [503, 215] width 24 height 24
radio input "true"
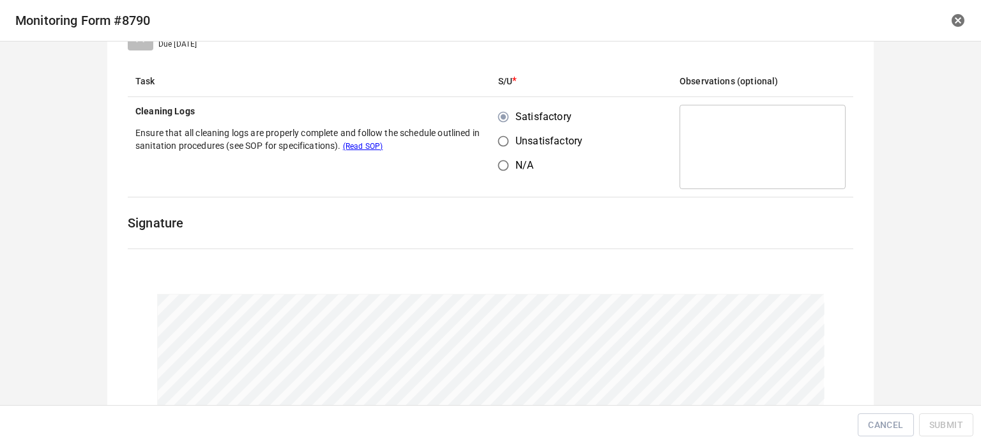
scroll to position [194, 0]
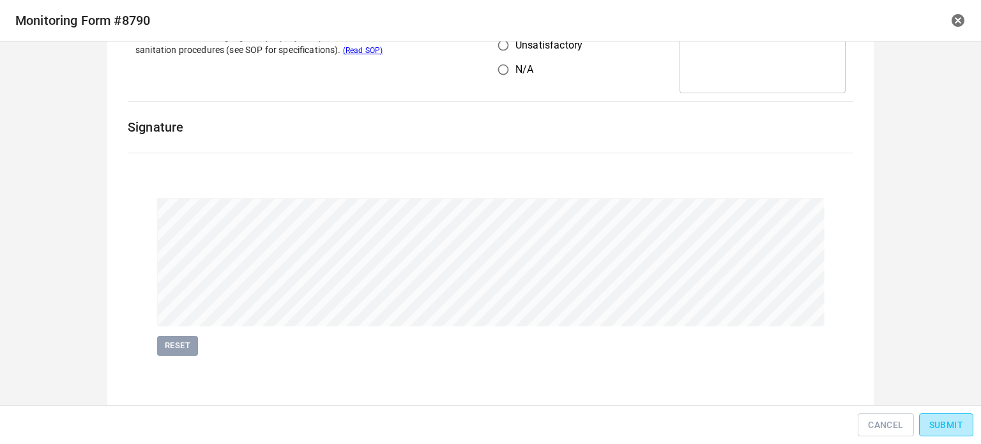
click at [943, 418] on span "Submit" at bounding box center [946, 425] width 34 height 16
